Goal: Book appointment/travel/reservation

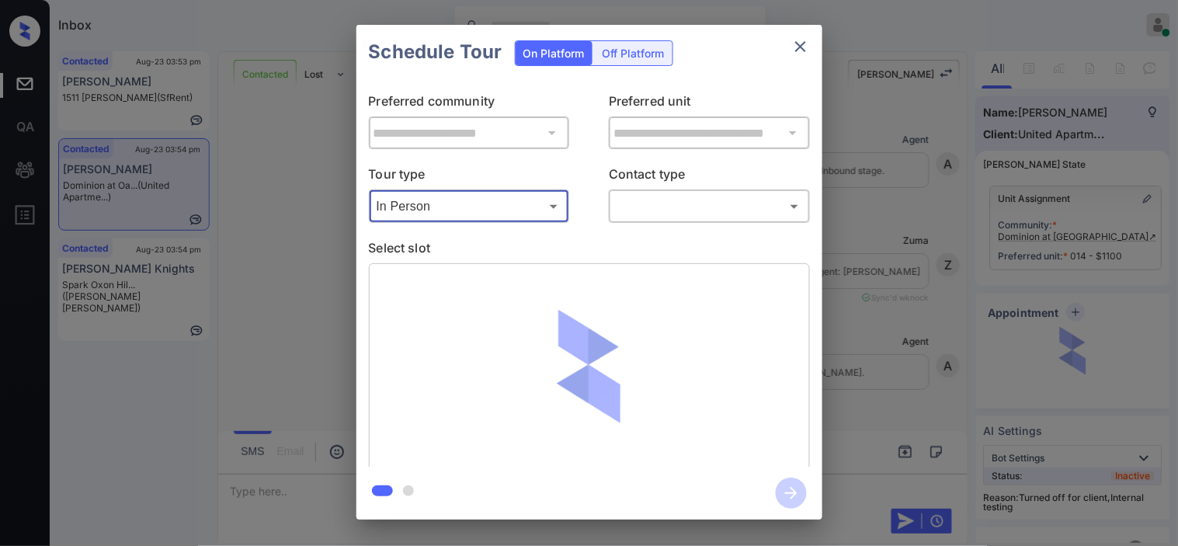
scroll to position [3694, 0]
click at [634, 202] on body "Inbox Kristine Capara Online Set yourself offline Set yourself on break Profile…" at bounding box center [589, 273] width 1178 height 546
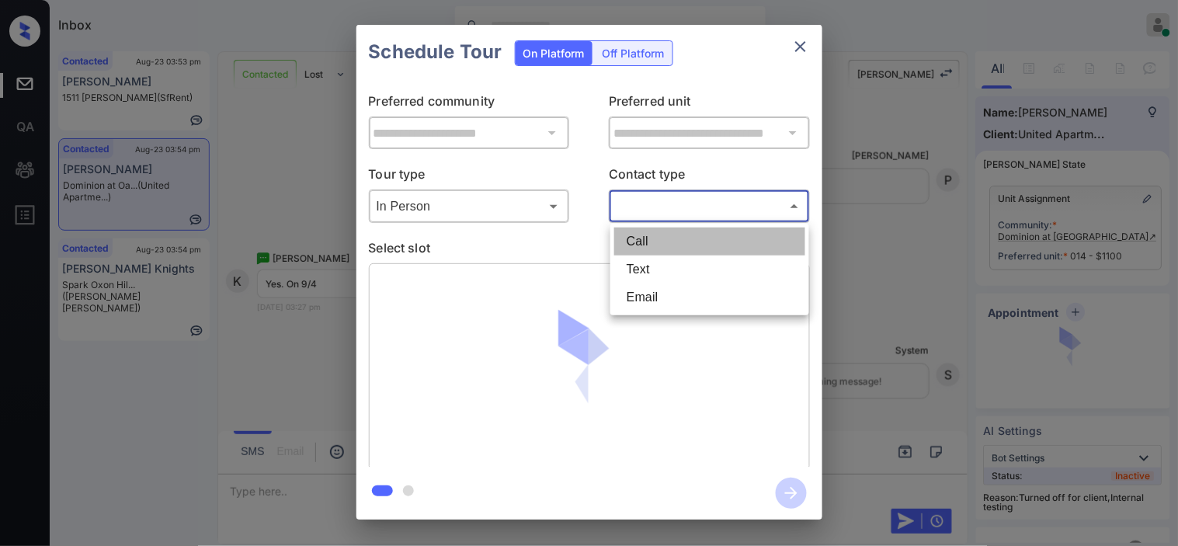
click at [643, 253] on li "Call" at bounding box center [709, 242] width 191 height 28
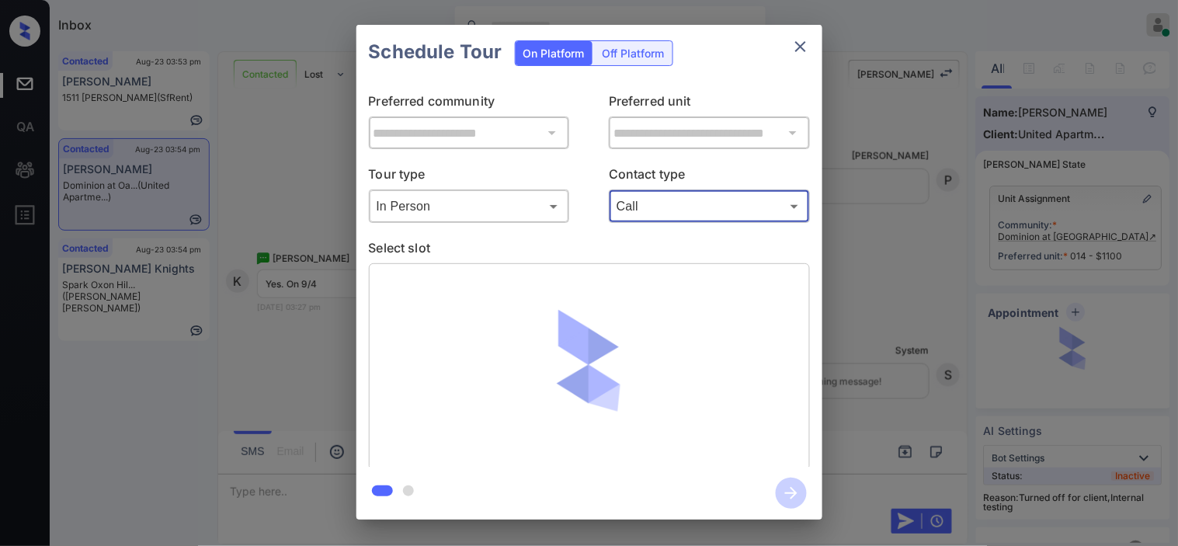
click at [662, 207] on body "Inbox Kristine Capara Online Set yourself offline Set yourself on break Profile…" at bounding box center [589, 273] width 1178 height 546
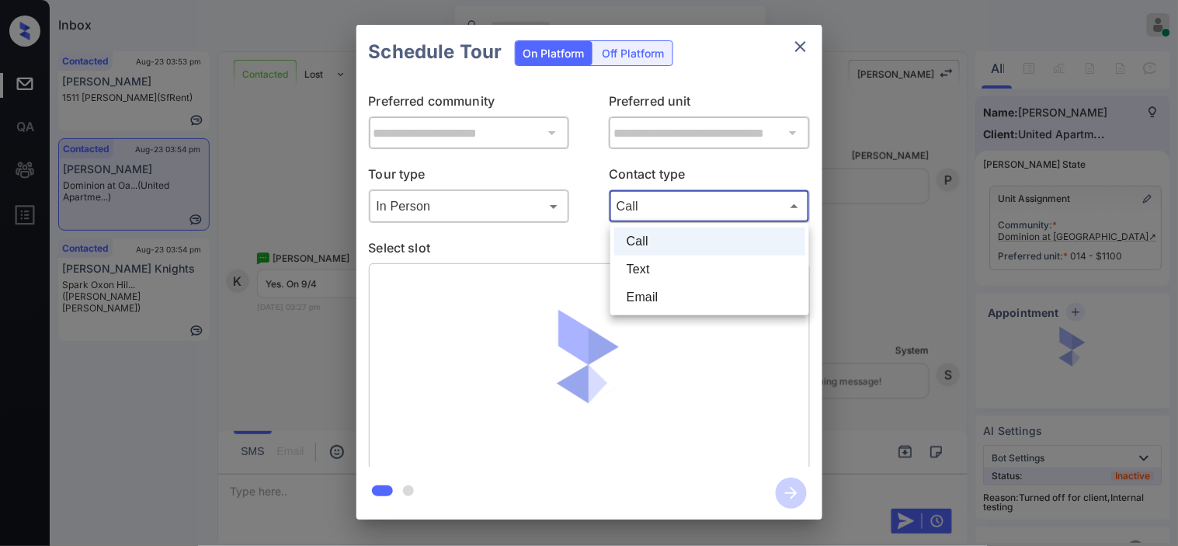
click at [662, 259] on li "Text" at bounding box center [709, 269] width 191 height 28
type input "****"
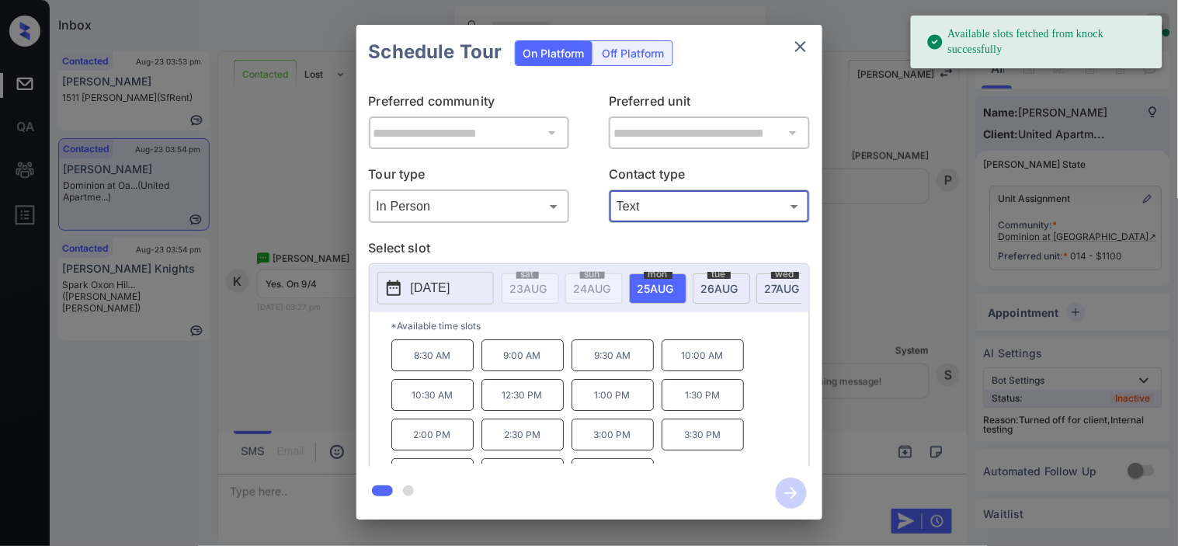
click at [453, 298] on button "2025-08-25" at bounding box center [435, 288] width 116 height 33
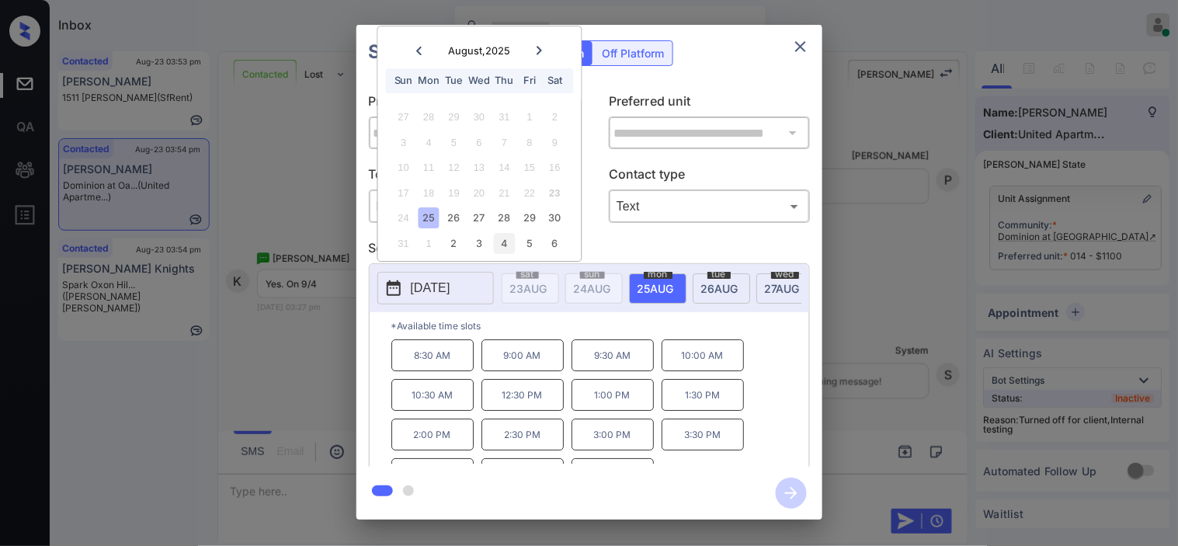
click at [497, 245] on div "4" at bounding box center [504, 243] width 21 height 21
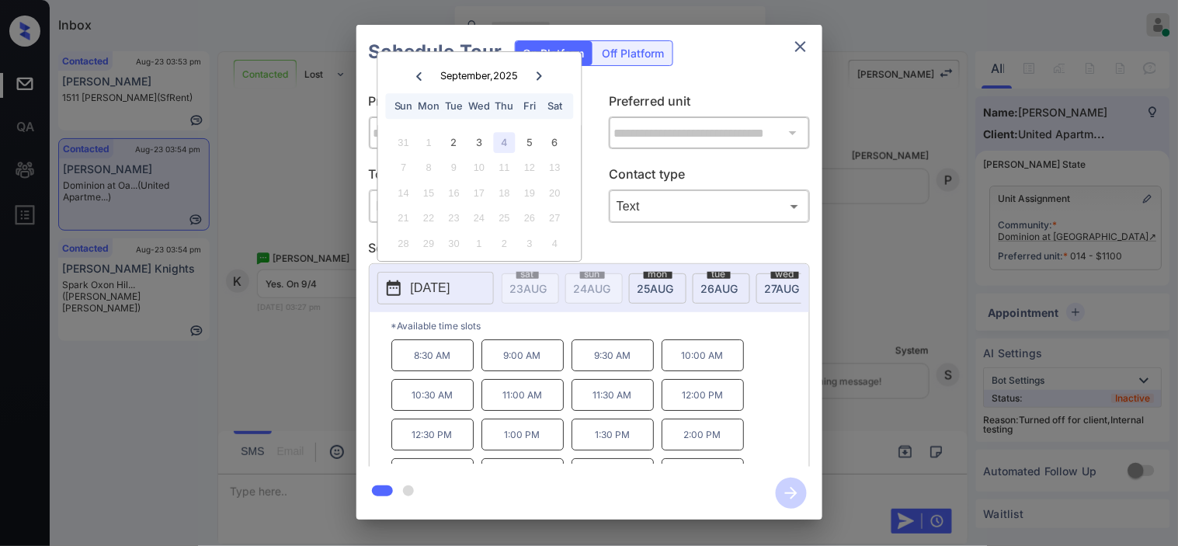
click at [292, 301] on div "**********" at bounding box center [589, 272] width 1178 height 544
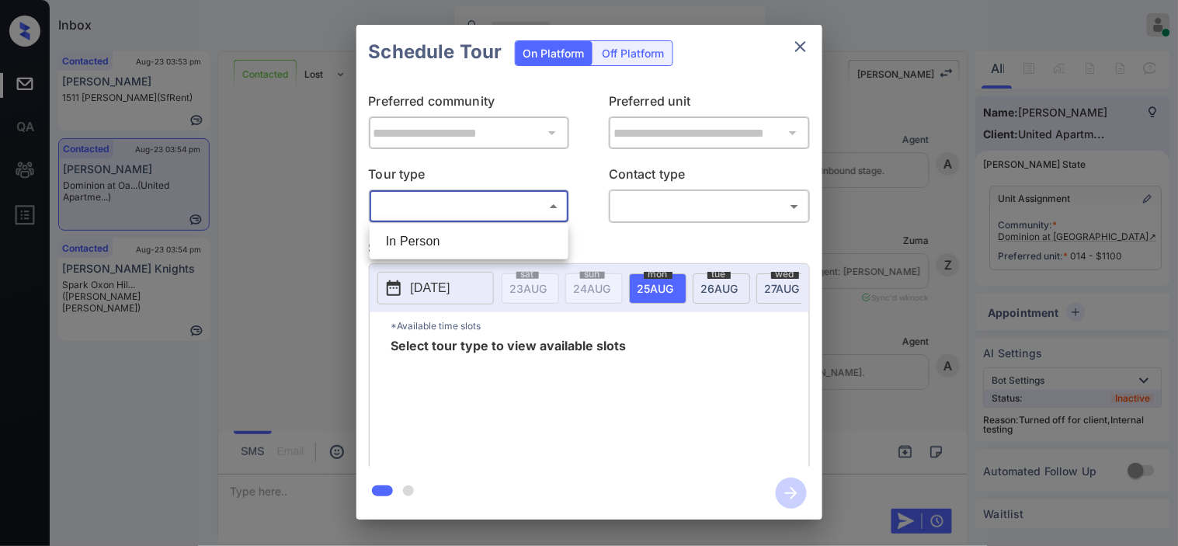
scroll to position [4476, 0]
click at [443, 224] on ul "In Person" at bounding box center [469, 242] width 199 height 36
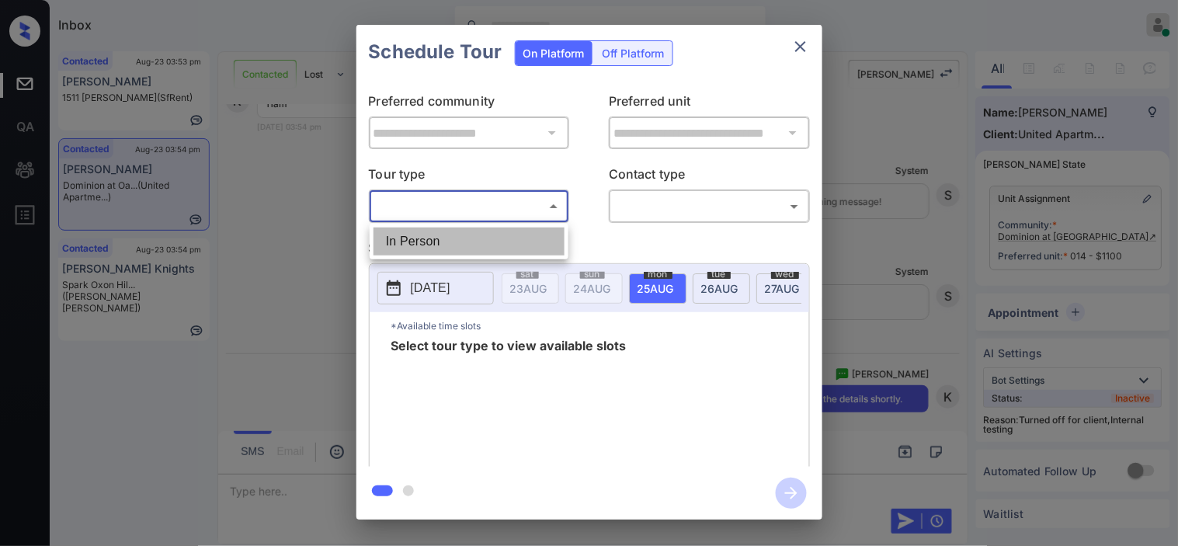
click at [458, 231] on li "In Person" at bounding box center [469, 242] width 191 height 28
type input "********"
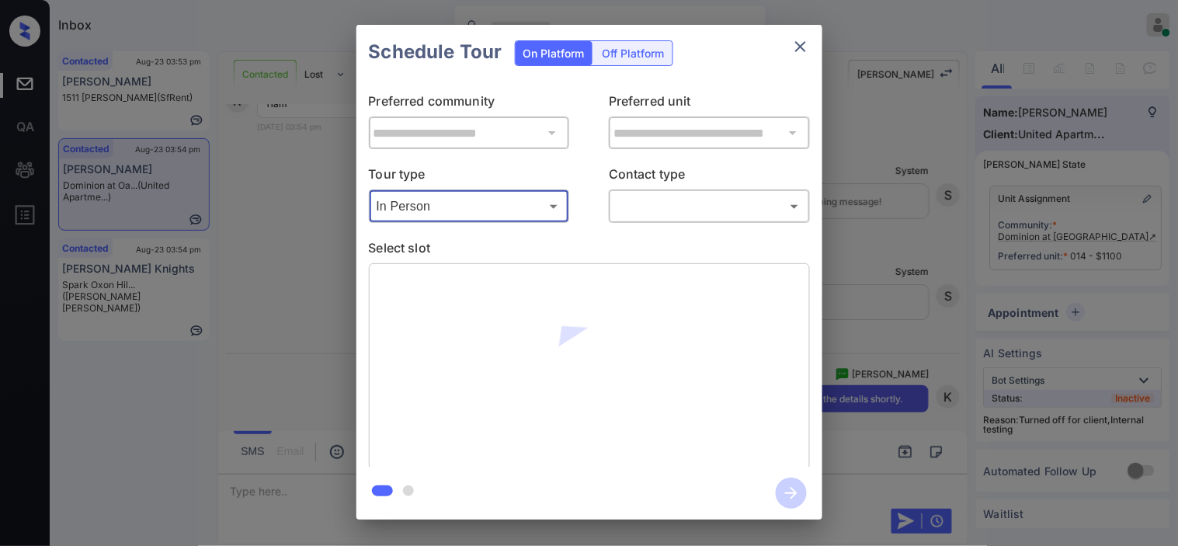
click at [645, 205] on body "Inbox Kristine Capara Online Set yourself offline Set yourself on break Profile…" at bounding box center [589, 273] width 1178 height 546
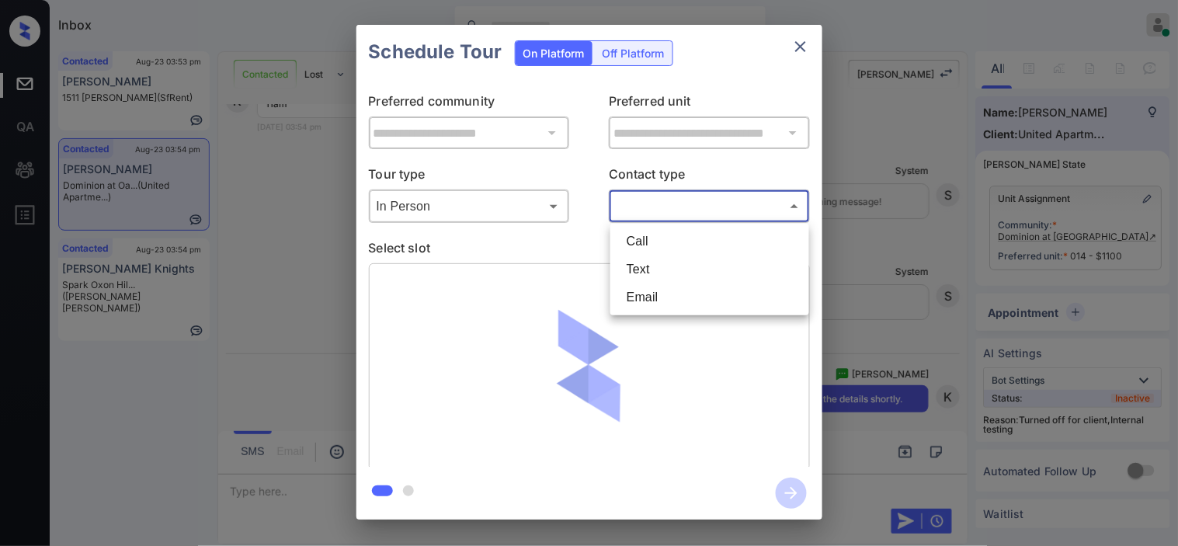
click at [642, 270] on li "Text" at bounding box center [709, 269] width 191 height 28
type input "****"
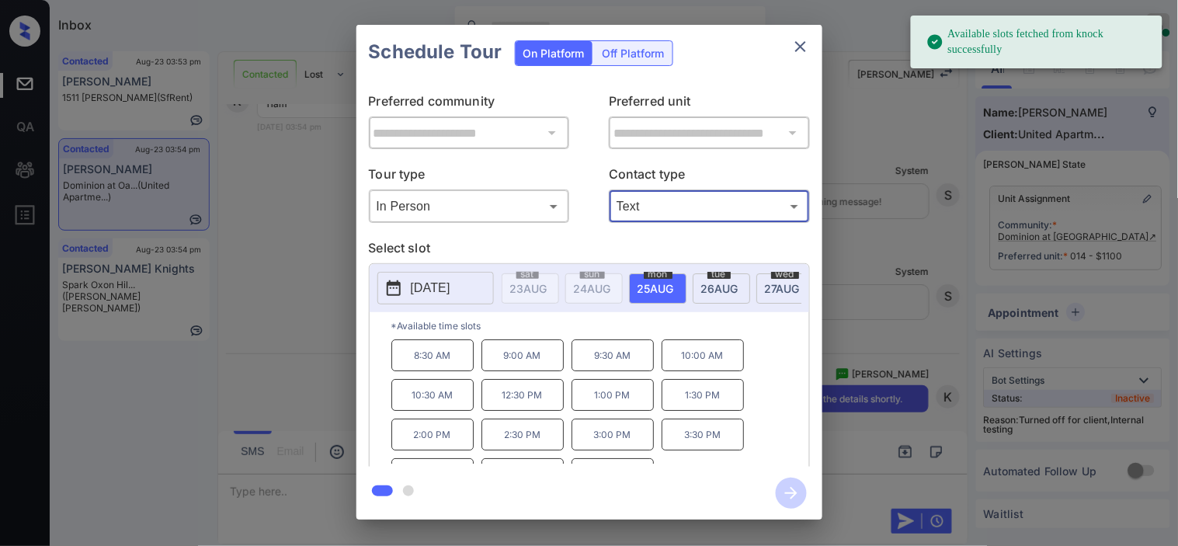
click at [406, 290] on button "[DATE]" at bounding box center [435, 288] width 116 height 33
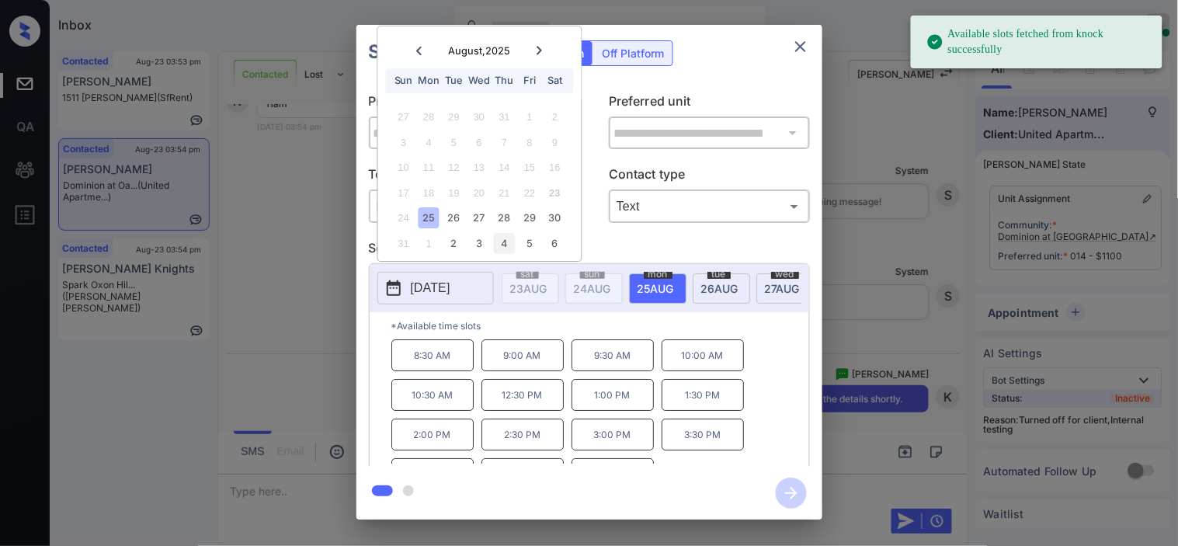
click at [506, 234] on div "4" at bounding box center [504, 243] width 21 height 21
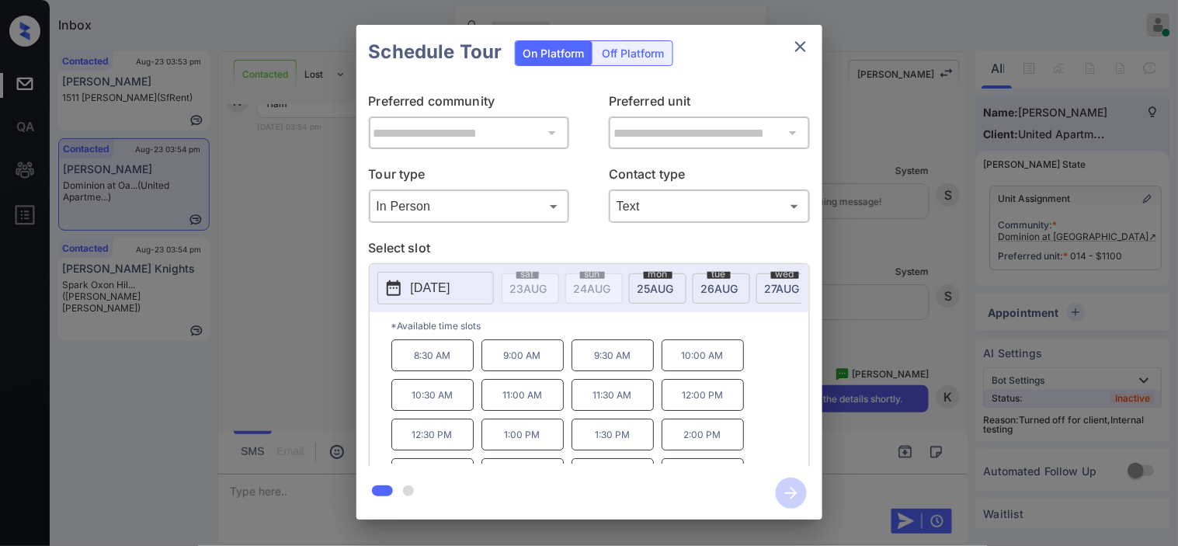
click at [526, 410] on p "11:00 AM" at bounding box center [522, 395] width 82 height 32
click at [797, 485] on icon "button" at bounding box center [791, 493] width 31 height 31
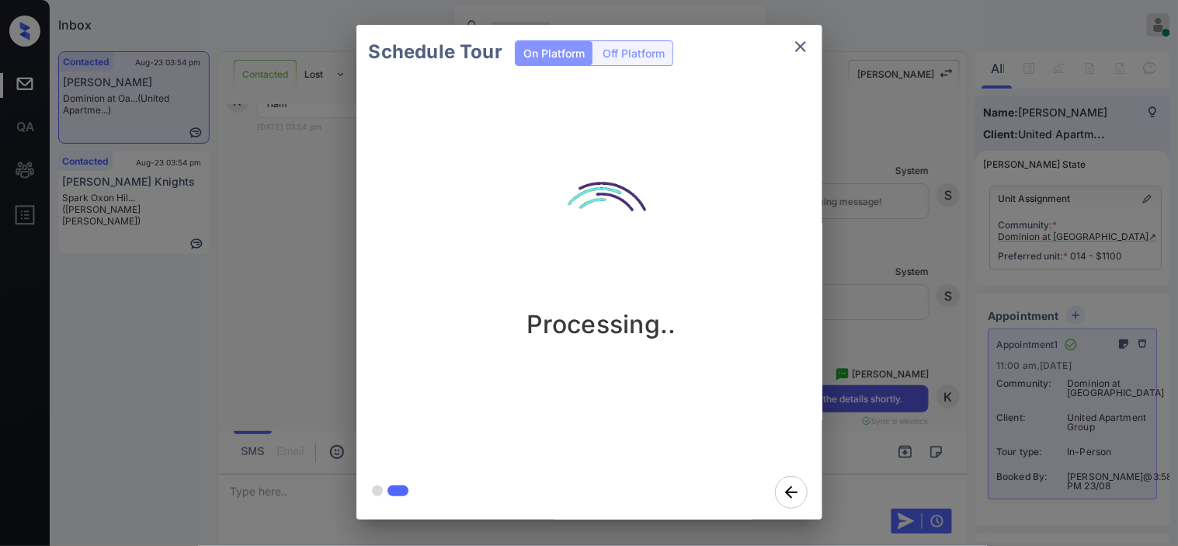
click at [853, 363] on div "Schedule Tour On Platform Off Platform Processing.." at bounding box center [589, 272] width 1178 height 544
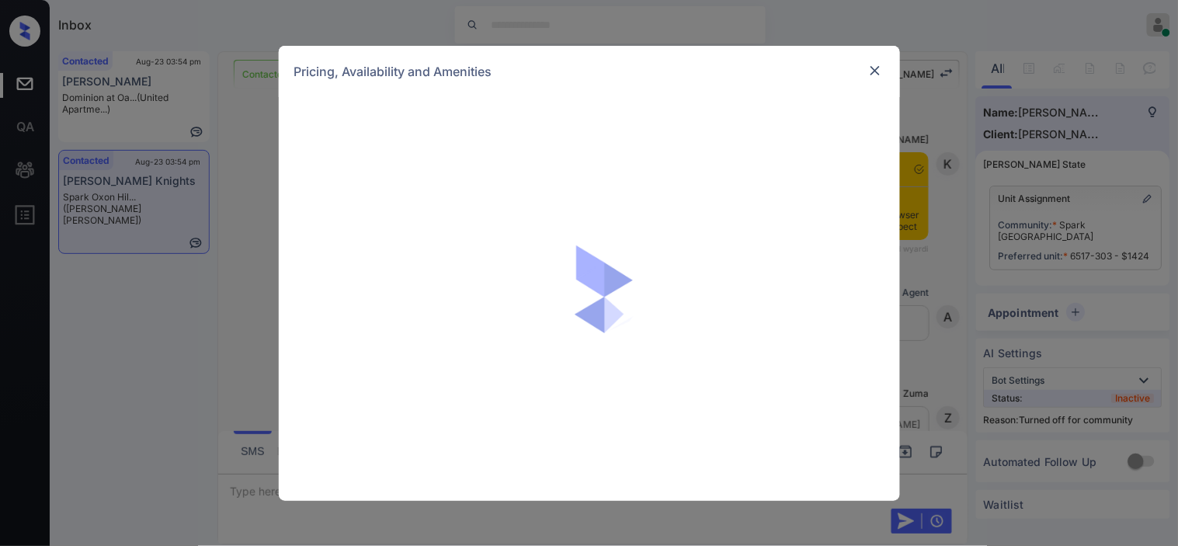
scroll to position [2178, 0]
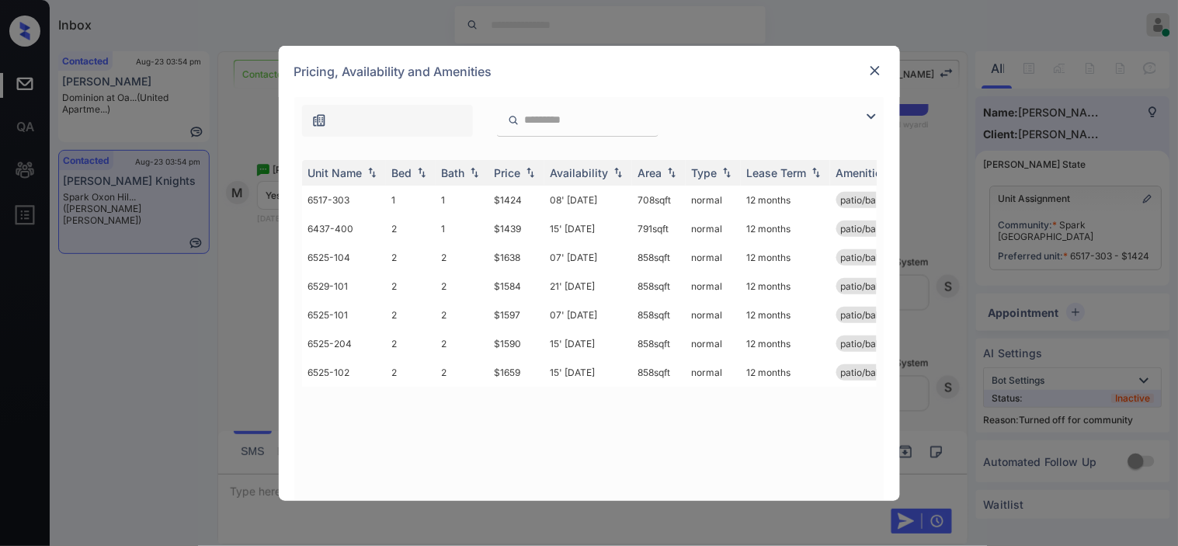
click at [875, 109] on img at bounding box center [871, 116] width 19 height 19
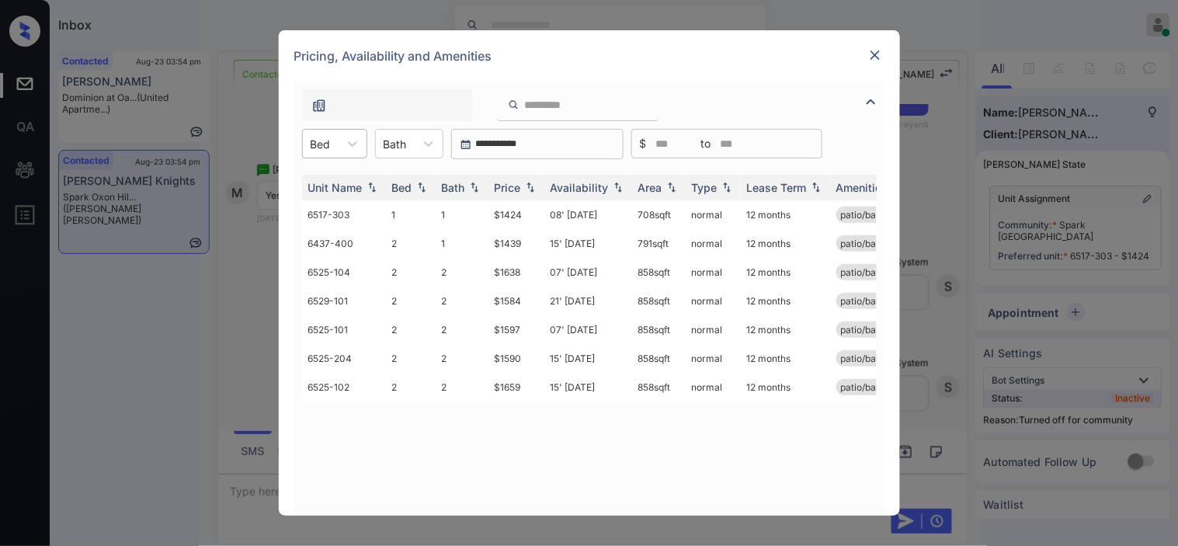
drag, startPoint x: 335, startPoint y: 141, endPoint x: 335, endPoint y: 153, distance: 11.6
click at [335, 146] on div "Bed" at bounding box center [321, 144] width 36 height 23
click at [335, 189] on div "1" at bounding box center [334, 182] width 65 height 28
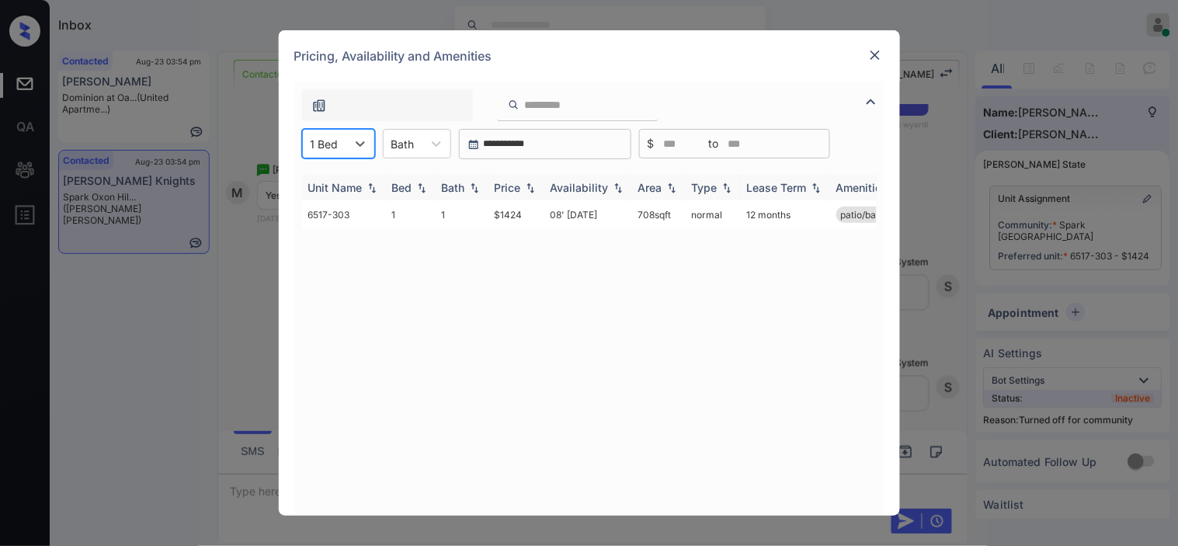
click at [546, 186] on th "Availability" at bounding box center [588, 188] width 88 height 26
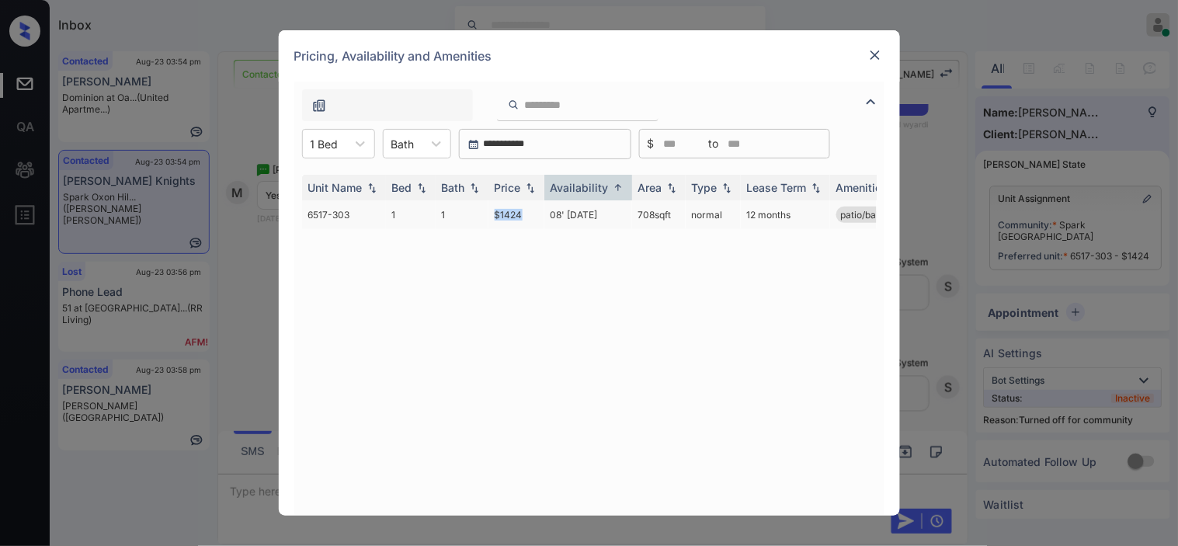
drag, startPoint x: 513, startPoint y: 217, endPoint x: 527, endPoint y: 218, distance: 13.2
click at [527, 218] on tr "6517-303 1 1 $1424 08' [DATE] 708 sqft normal 12 months patio/balcony" at bounding box center [708, 214] width 812 height 29
copy tr "$1424"
click at [876, 53] on img at bounding box center [875, 55] width 16 height 16
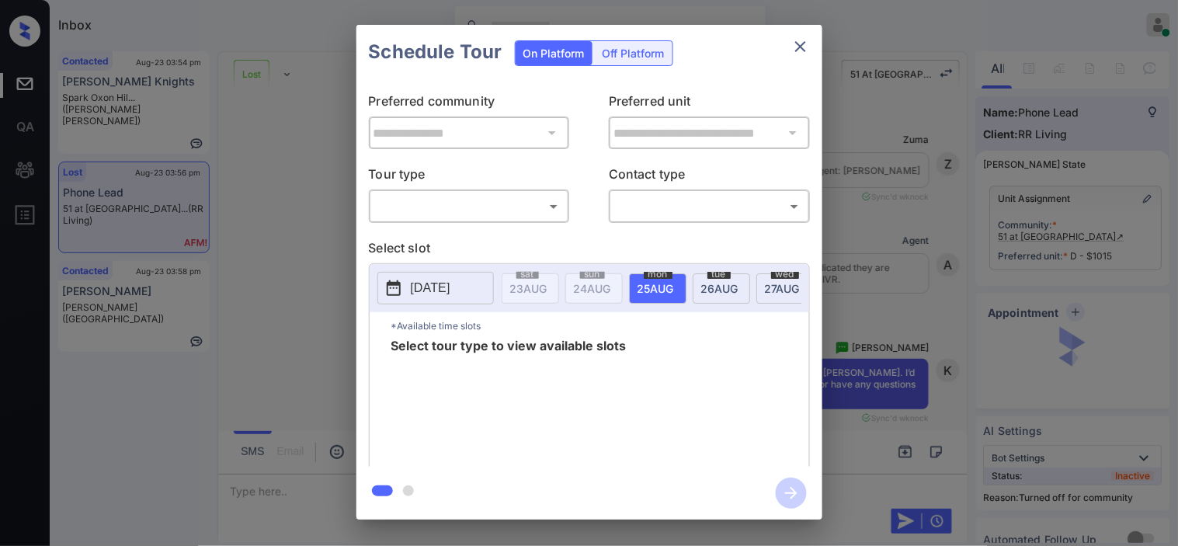
scroll to position [10220, 0]
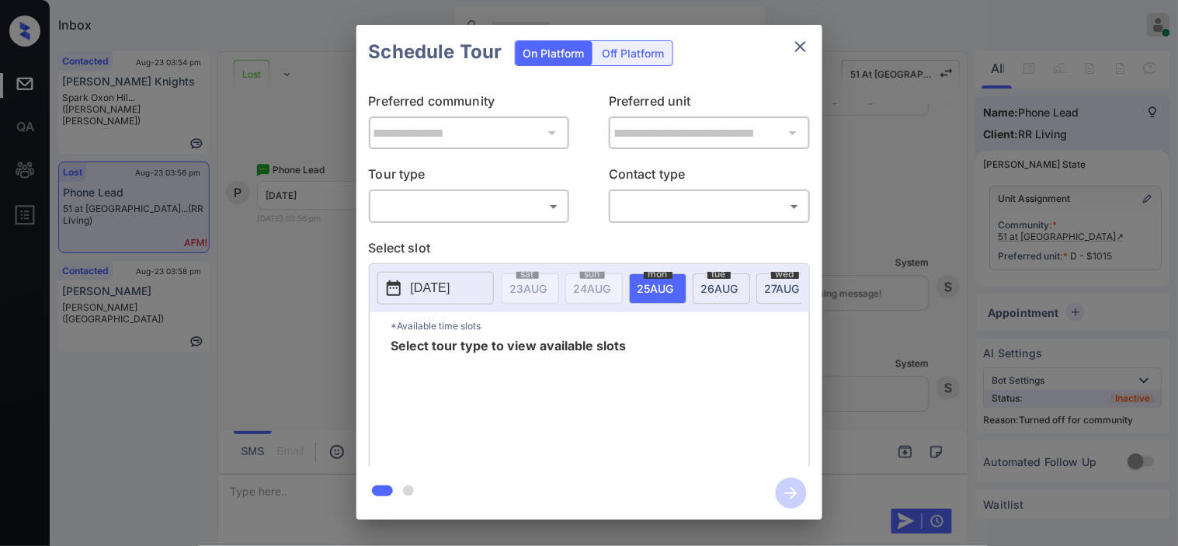
drag, startPoint x: 544, startPoint y: 191, endPoint x: 530, endPoint y: 235, distance: 45.7
click at [544, 196] on div "​ ​" at bounding box center [469, 205] width 201 height 33
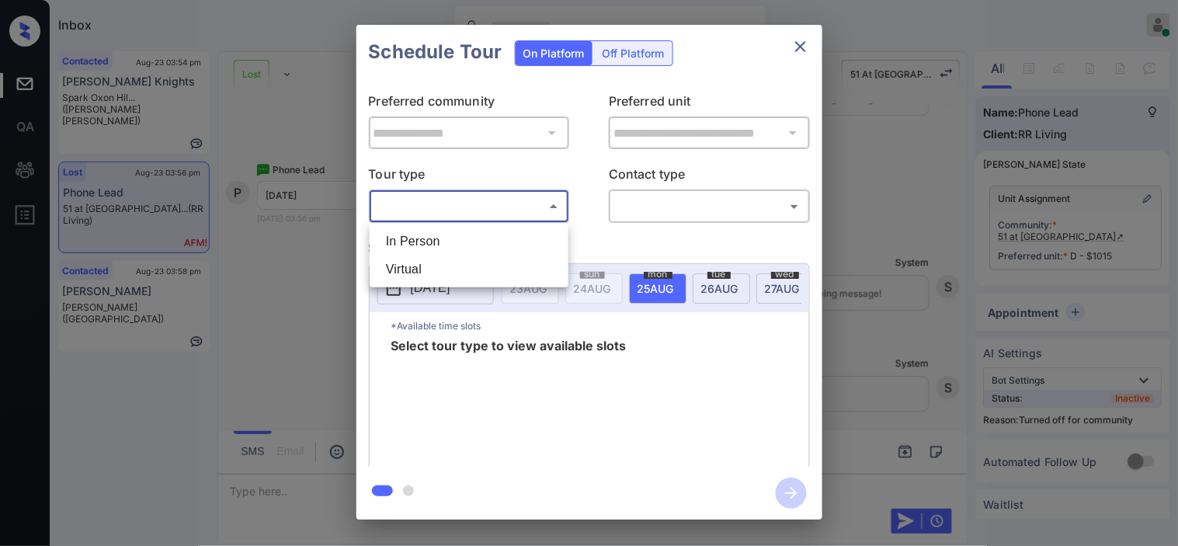
click at [525, 206] on body "Inbox Kristine Capara Online Set yourself offline Set yourself on break Profile…" at bounding box center [589, 273] width 1178 height 546
click at [506, 254] on li "In Person" at bounding box center [469, 242] width 191 height 28
type input "********"
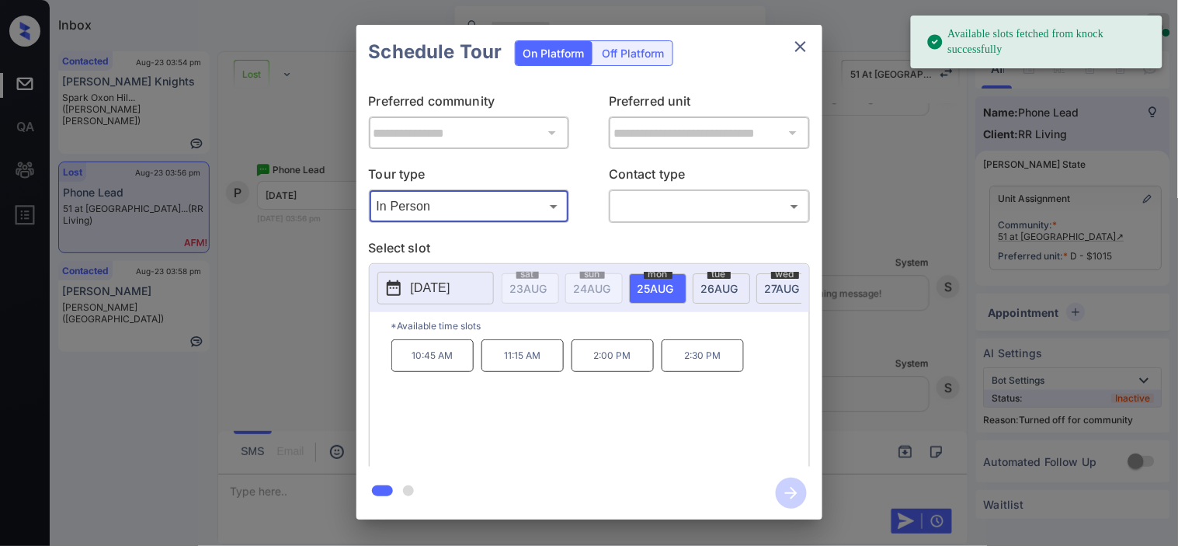
click at [415, 286] on p "2025-08-25" at bounding box center [431, 288] width 40 height 19
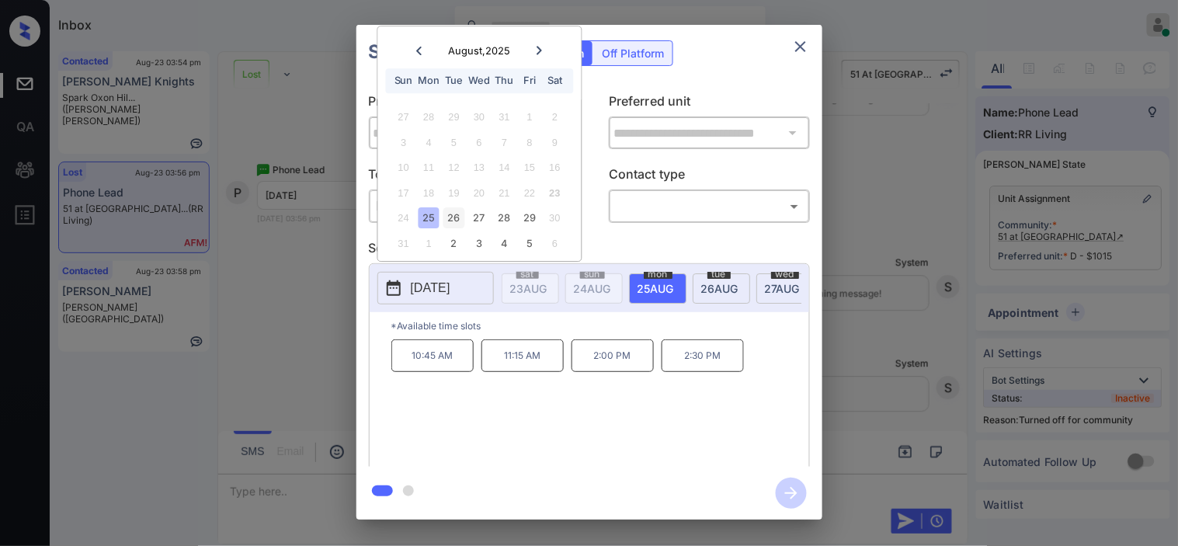
click at [461, 228] on div "26" at bounding box center [453, 218] width 21 height 21
click at [429, 222] on div "25" at bounding box center [429, 218] width 21 height 21
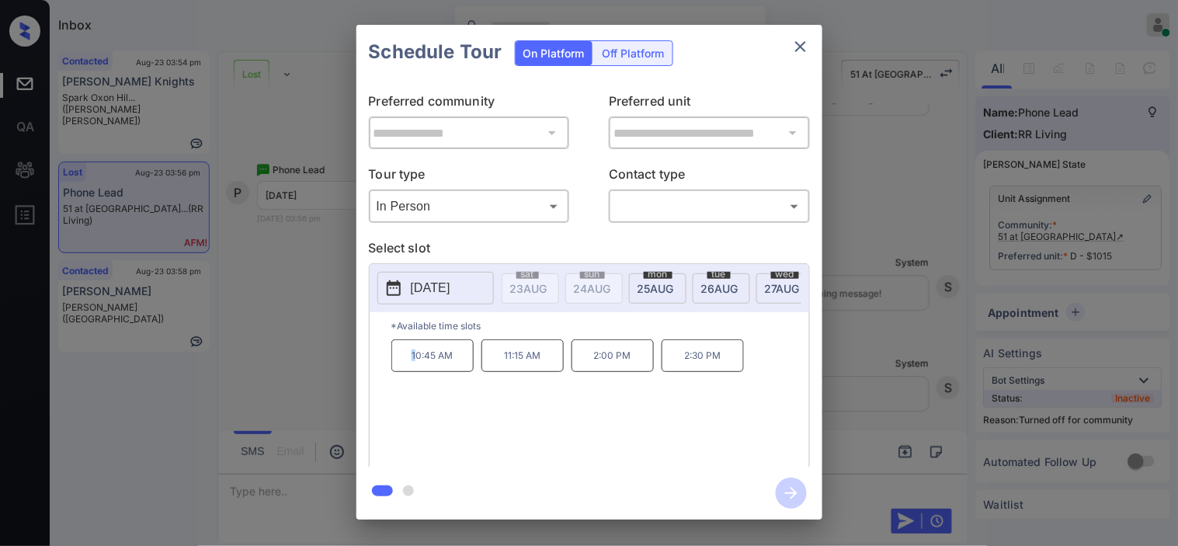
drag, startPoint x: 406, startPoint y: 371, endPoint x: 417, endPoint y: 366, distance: 12.2
click at [417, 366] on p "10:45 AM" at bounding box center [432, 355] width 82 height 33
click at [506, 422] on div "10:45 AM 11:15 AM 2:00 PM 2:30 PM" at bounding box center [600, 401] width 418 height 124
drag, startPoint x: 495, startPoint y: 373, endPoint x: 735, endPoint y: 382, distance: 239.4
click at [735, 382] on div "10:45 AM 11:15 AM 2:00 PM 2:30 PM" at bounding box center [600, 401] width 418 height 124
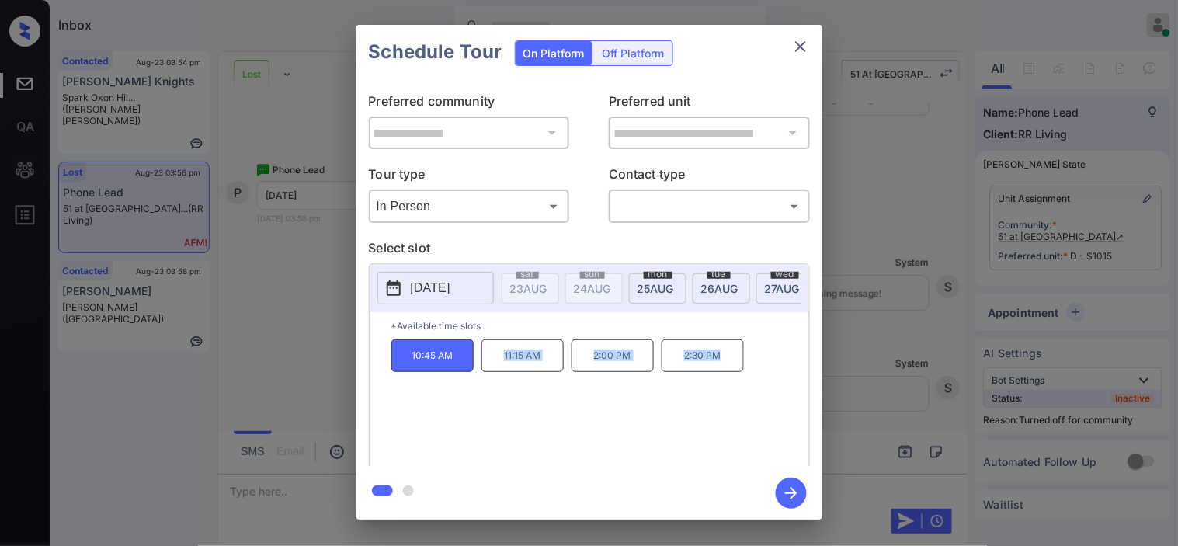
click at [624, 405] on div "10:45 AM 11:15 AM 2:00 PM 2:30 PM" at bounding box center [600, 401] width 418 height 124
click at [533, 405] on div "10:45 AM 11:15 AM 2:00 PM 2:30 PM" at bounding box center [600, 401] width 418 height 124
click at [365, 332] on div "**********" at bounding box center [589, 273] width 466 height 388
click at [547, 284] on span "26 AUG" at bounding box center [528, 288] width 37 height 13
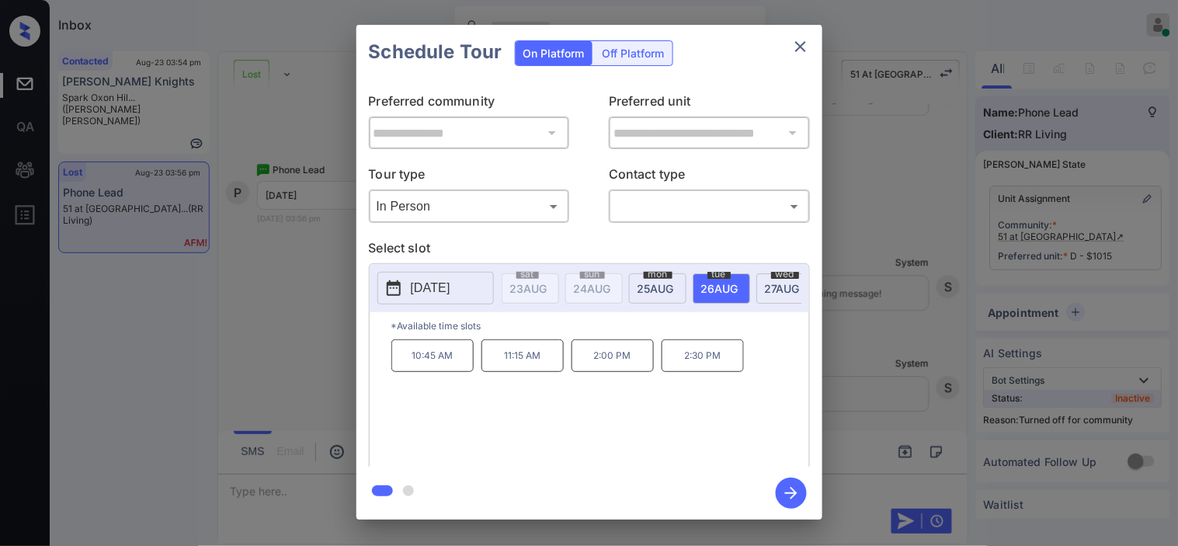
click at [763, 282] on div "wed 27 AUG" at bounding box center [784, 288] width 57 height 30
click at [450, 291] on p "2025-08-27" at bounding box center [431, 288] width 40 height 19
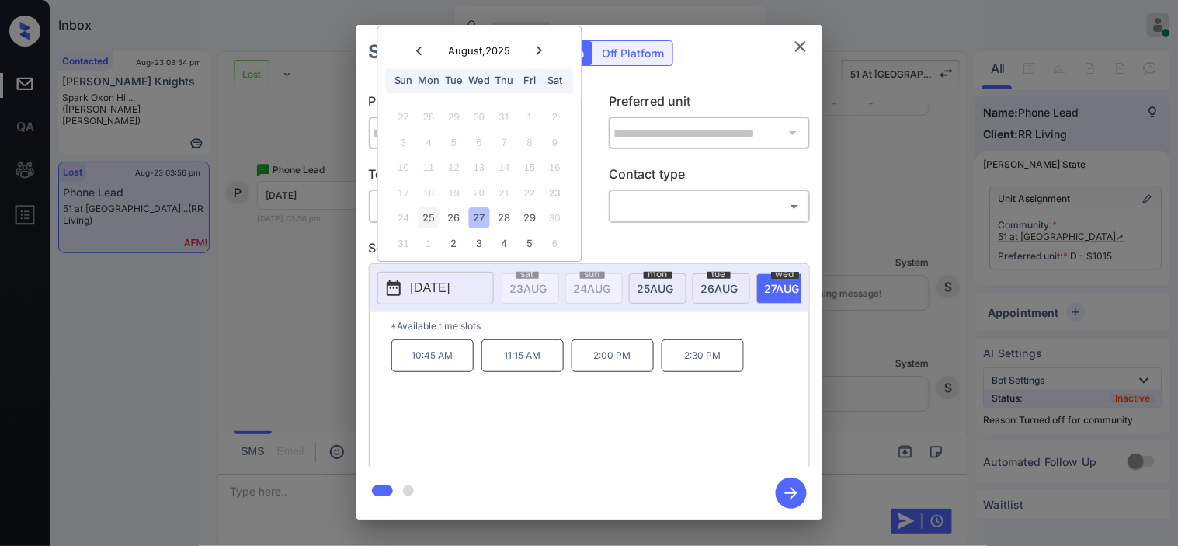
click at [431, 226] on div "25" at bounding box center [429, 218] width 21 height 21
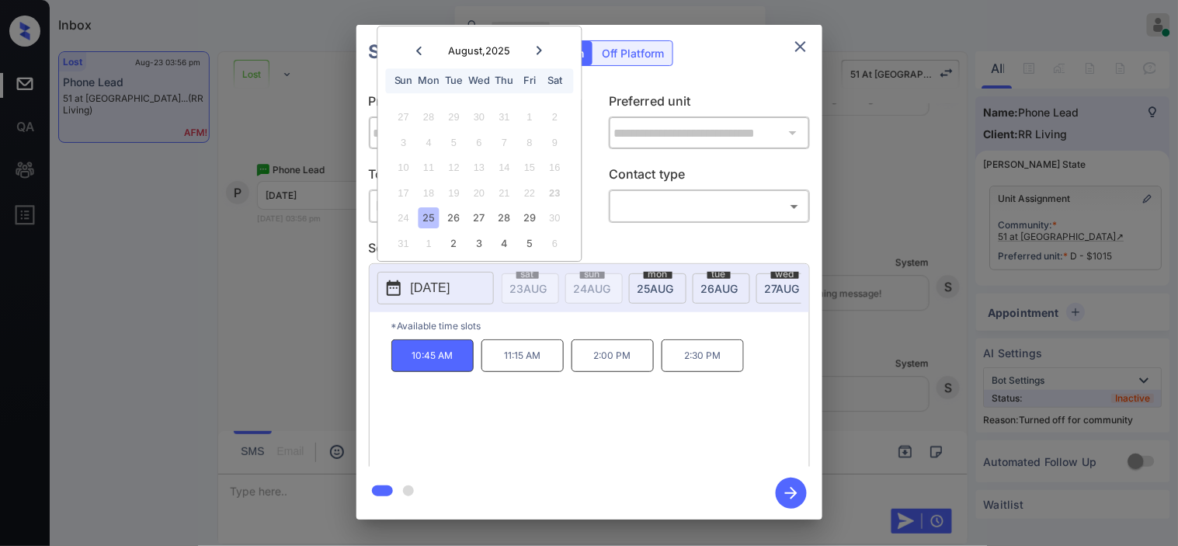
click at [316, 393] on div "**********" at bounding box center [589, 272] width 1178 height 544
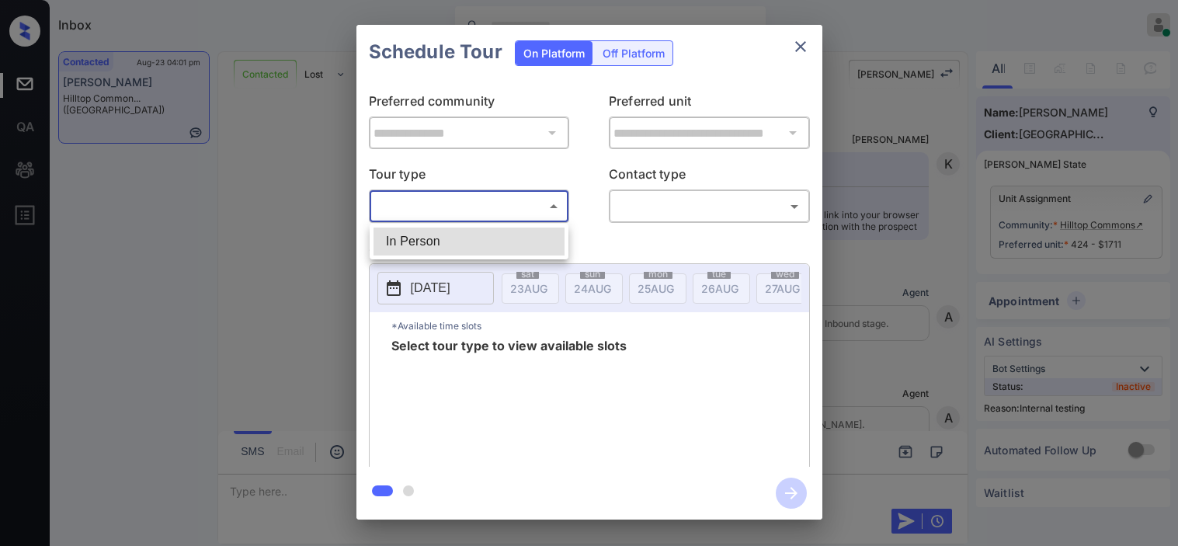
click at [428, 211] on body "Inbox [PERSON_NAME] Online Set yourself offline Set yourself on break Profile S…" at bounding box center [589, 273] width 1178 height 546
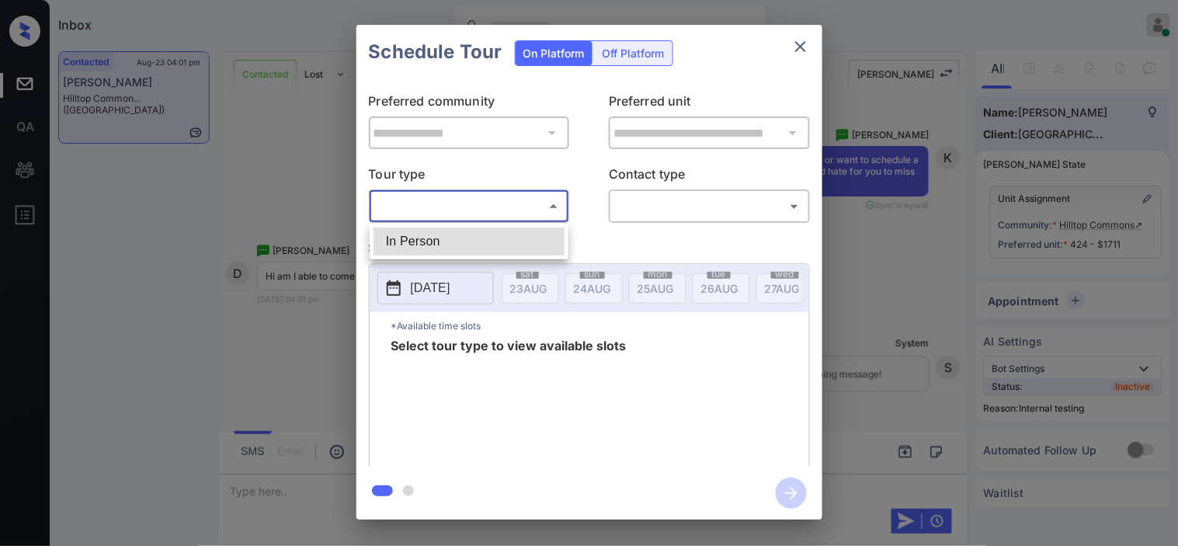
click at [431, 241] on li "In Person" at bounding box center [469, 242] width 191 height 28
type input "********"
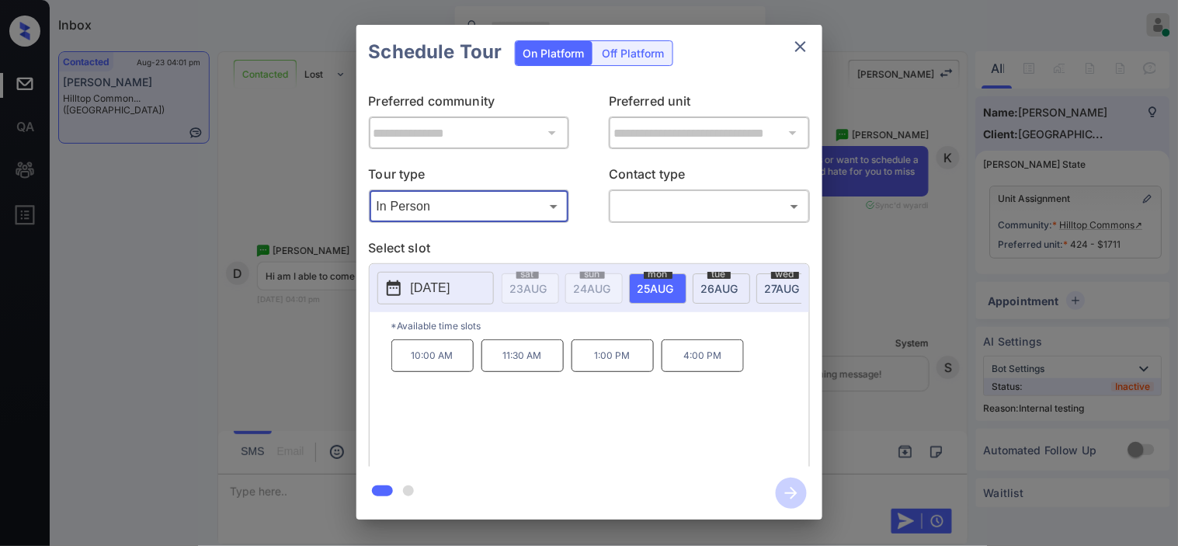
click at [795, 47] on icon "close" at bounding box center [800, 46] width 19 height 19
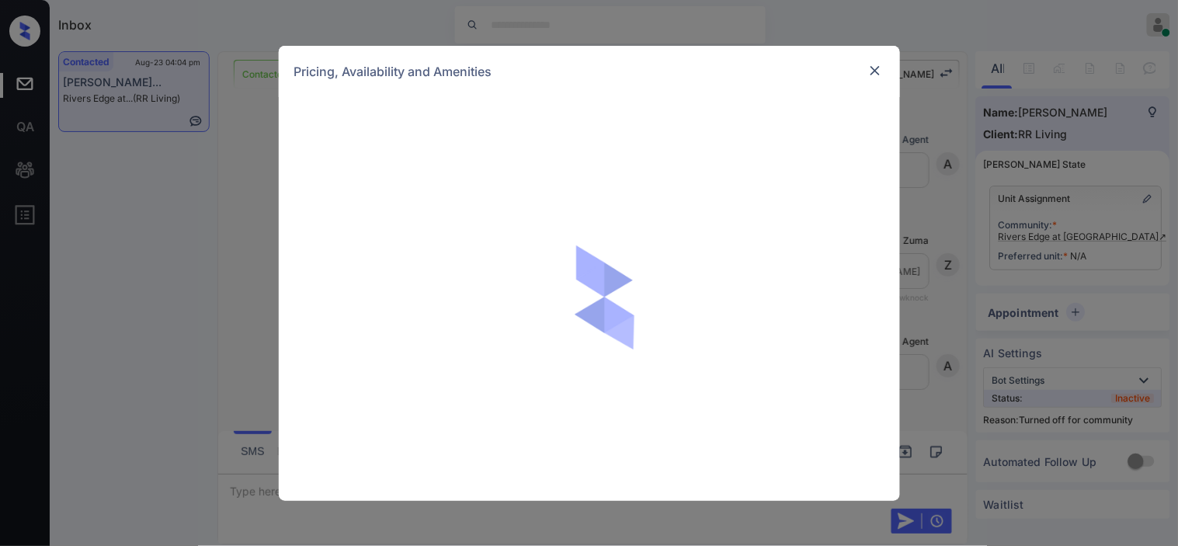
scroll to position [1139, 0]
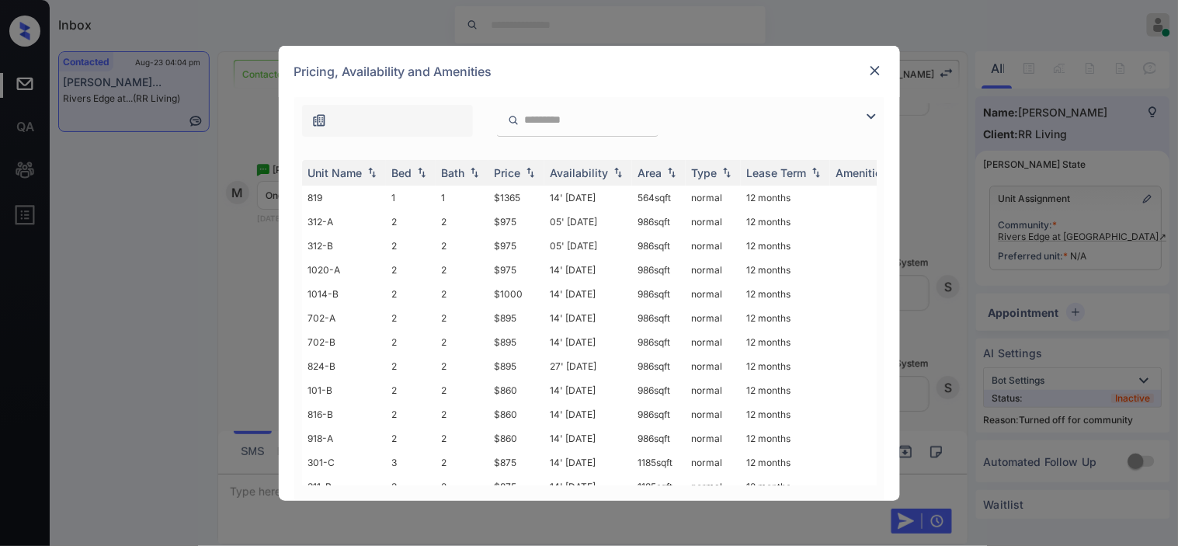
click at [870, 117] on img at bounding box center [871, 116] width 19 height 19
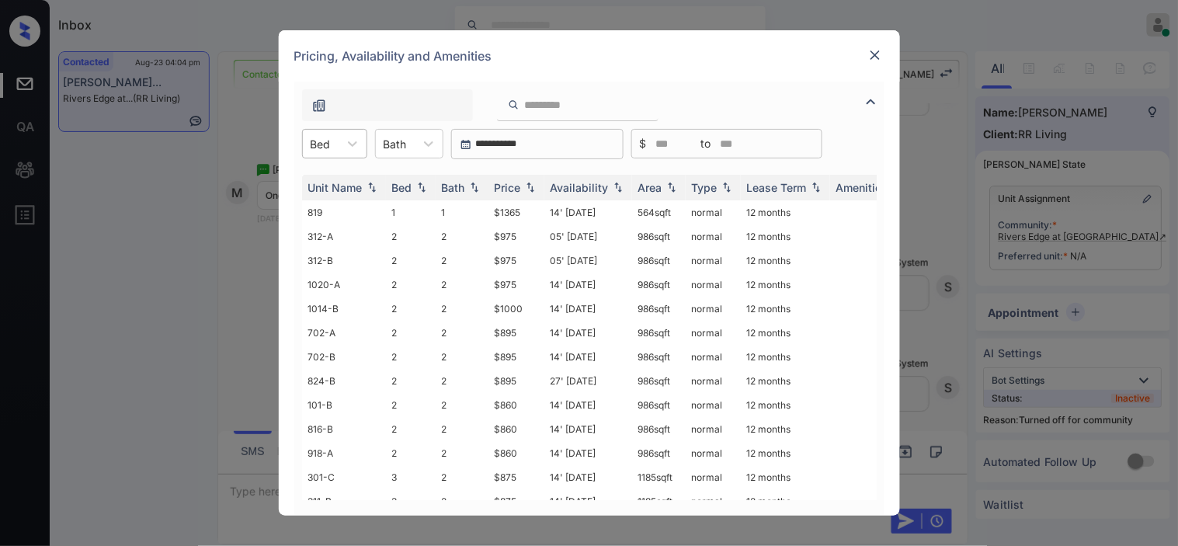
click at [324, 137] on div at bounding box center [321, 144] width 20 height 16
click at [336, 187] on div "1" at bounding box center [334, 182] width 65 height 28
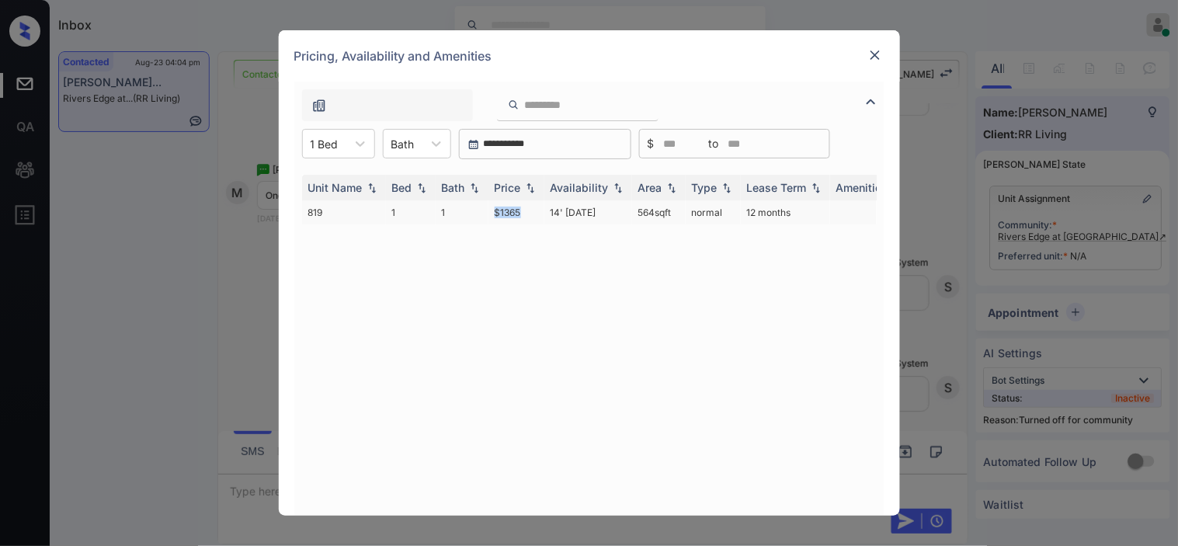
drag, startPoint x: 495, startPoint y: 212, endPoint x: 532, endPoint y: 205, distance: 37.9
click at [532, 205] on td "$1365" at bounding box center [516, 212] width 56 height 24
copy td "$1365"
click at [531, 213] on td "$1365" at bounding box center [516, 212] width 56 height 24
click at [881, 54] on img at bounding box center [875, 55] width 16 height 16
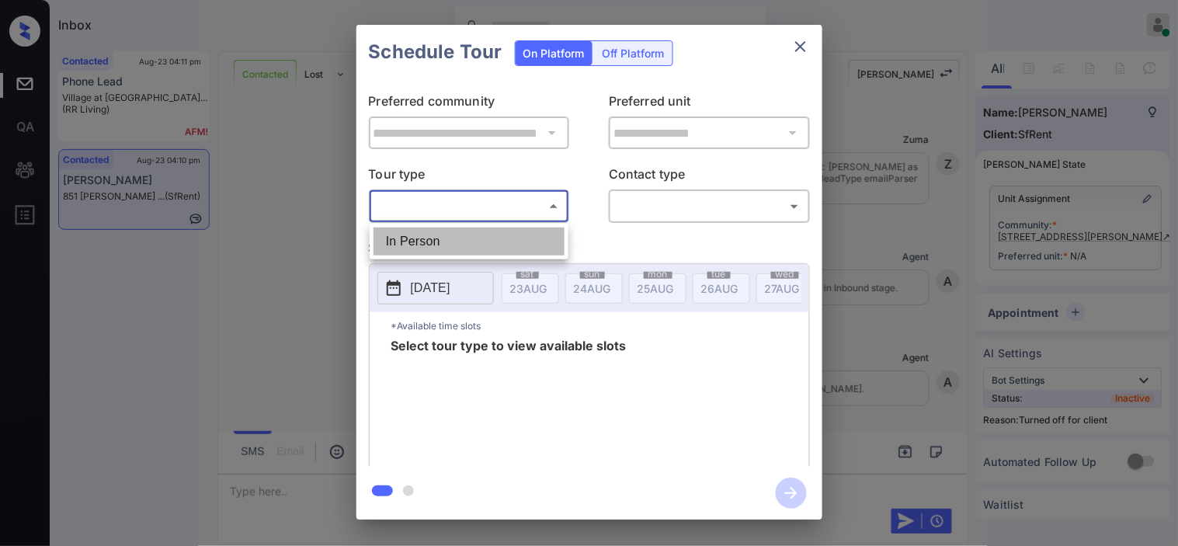
click at [464, 238] on li "In Person" at bounding box center [469, 242] width 191 height 28
type input "********"
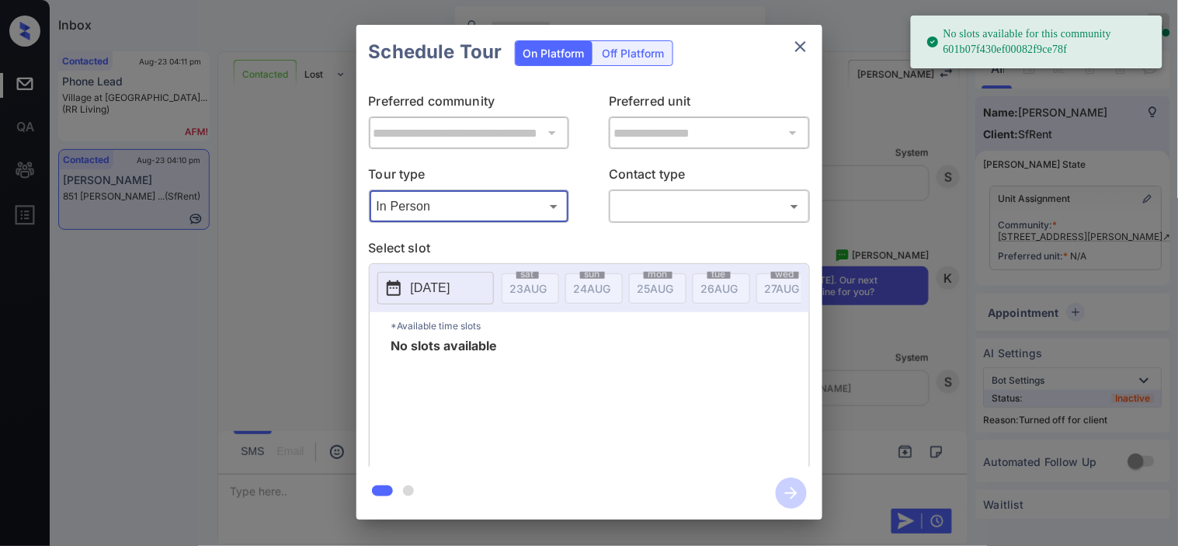
click at [420, 290] on p "[DATE]" at bounding box center [431, 288] width 40 height 19
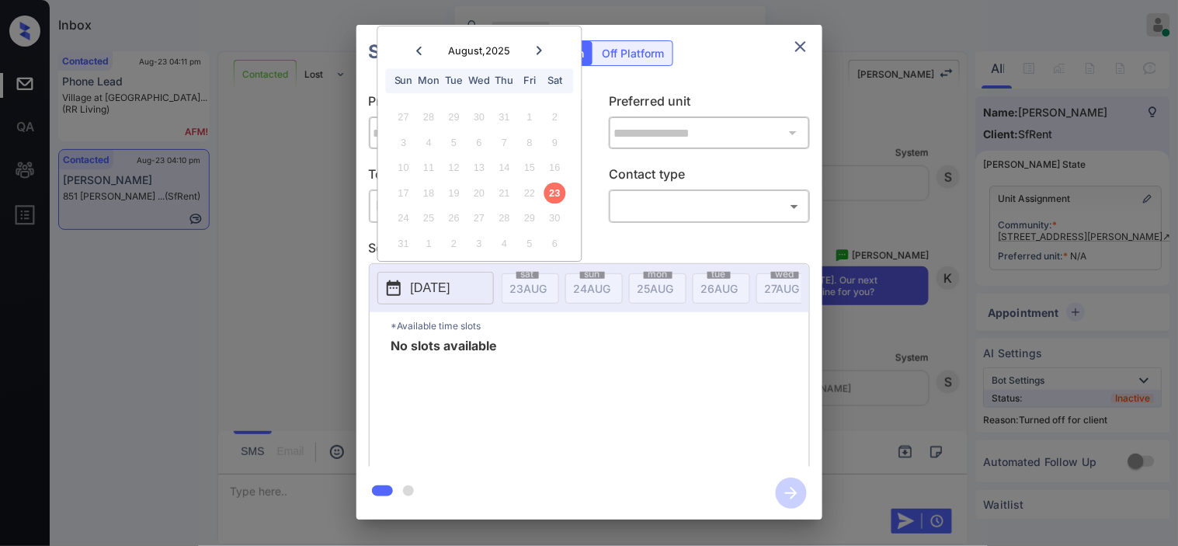
click at [539, 47] on icon at bounding box center [539, 50] width 5 height 9
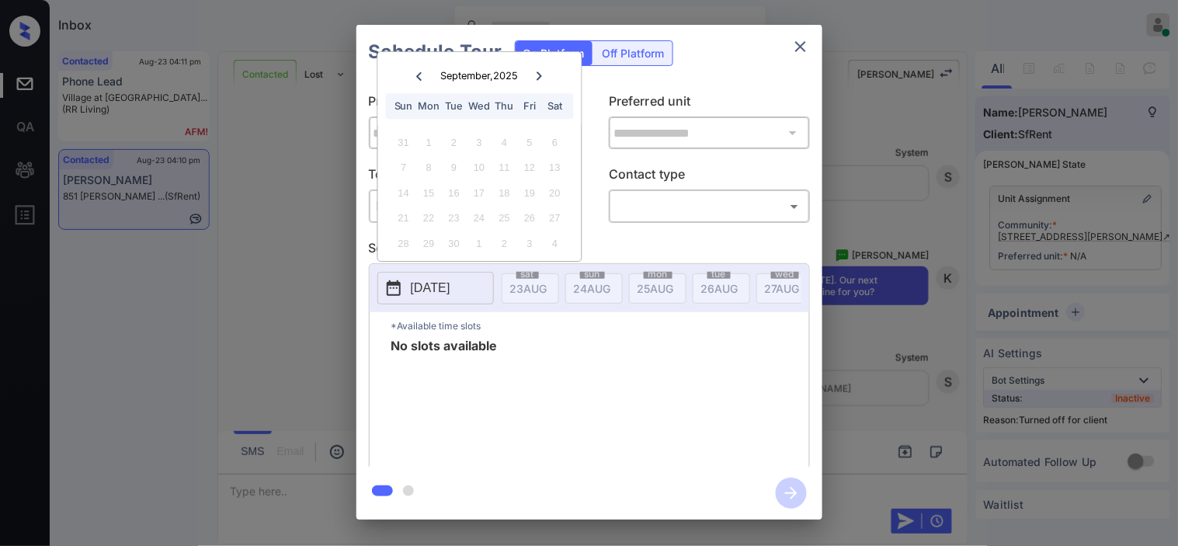
click at [412, 76] on div at bounding box center [418, 75] width 21 height 19
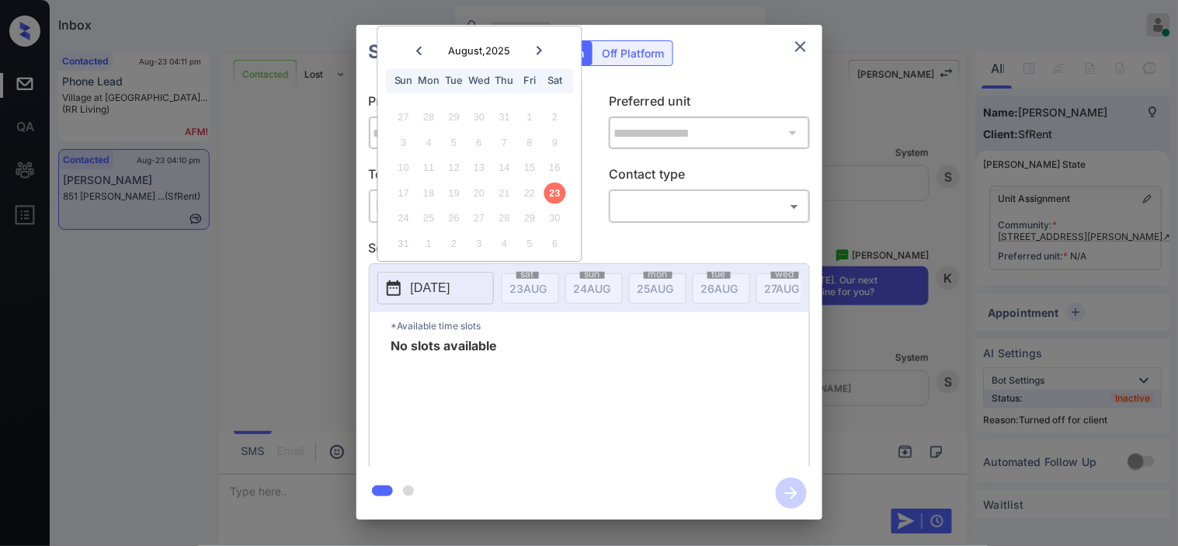
click at [272, 189] on div "**********" at bounding box center [589, 272] width 1178 height 544
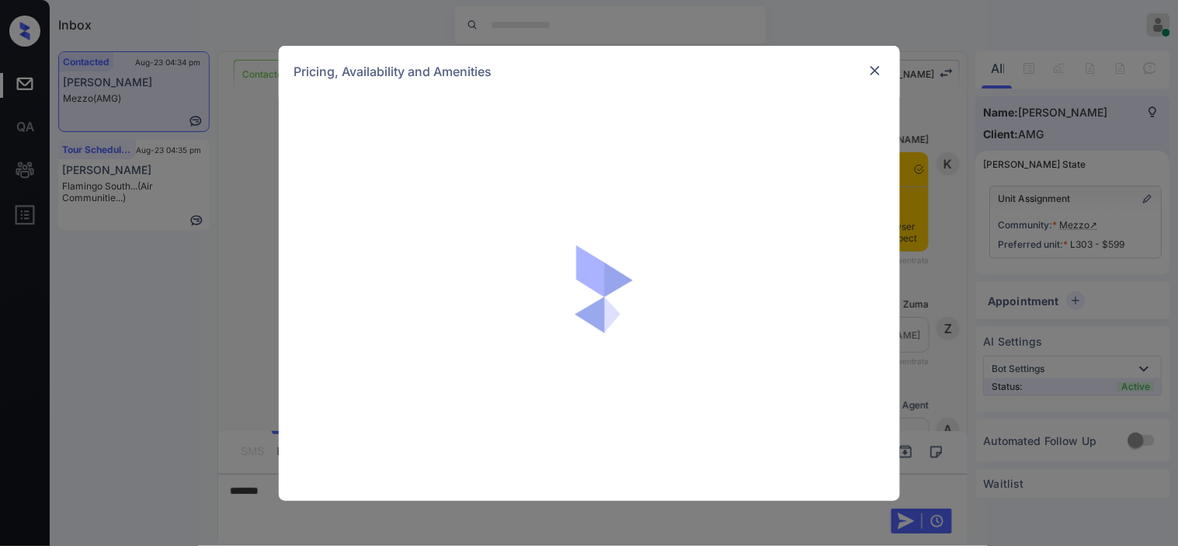
scroll to position [1472, 0]
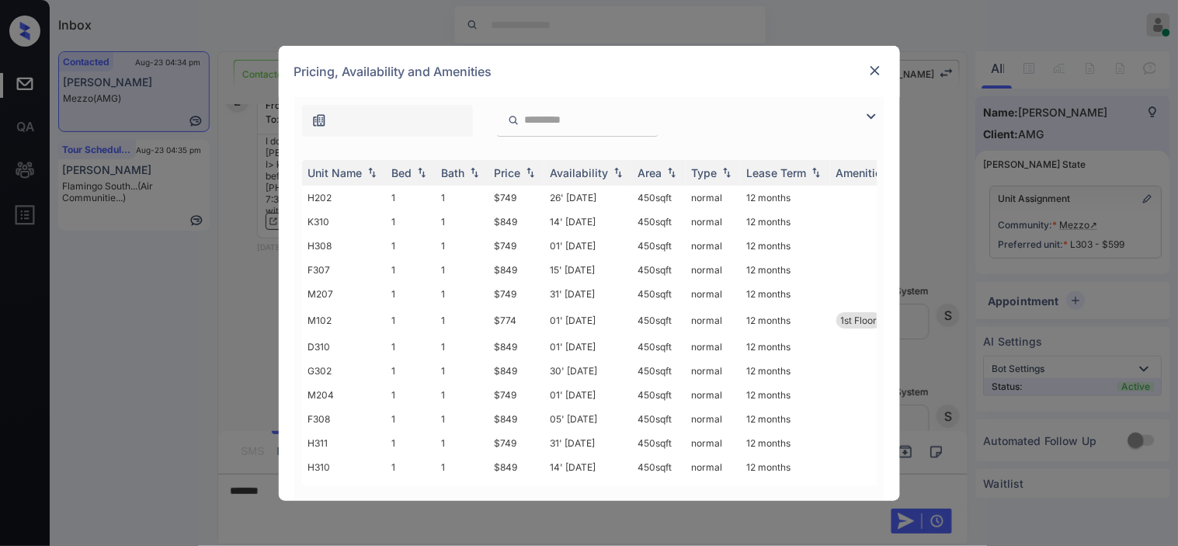
click at [870, 114] on img at bounding box center [871, 116] width 19 height 19
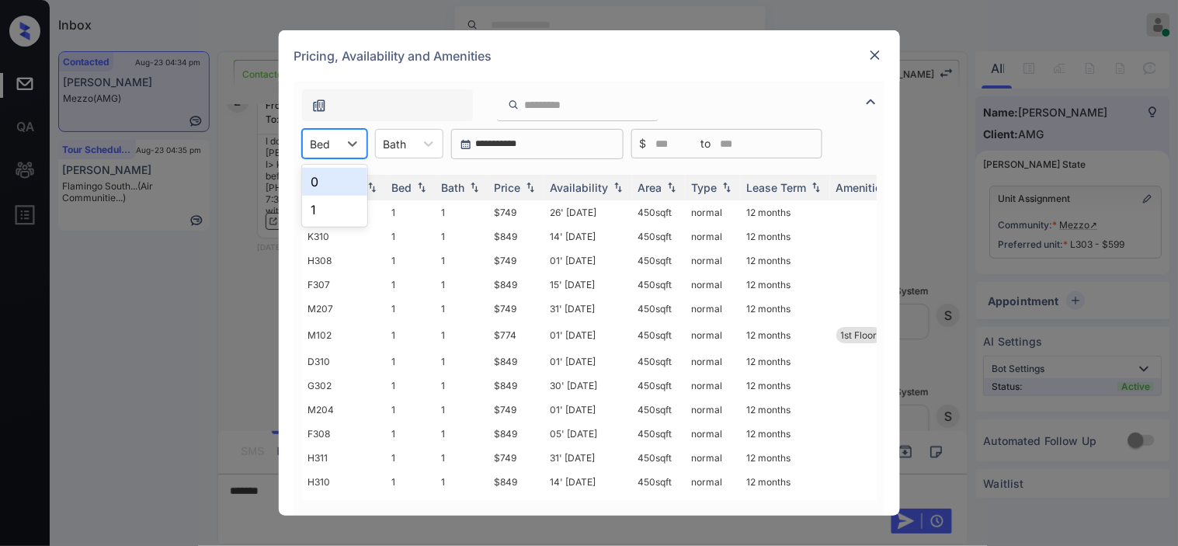
drag, startPoint x: 328, startPoint y: 140, endPoint x: 328, endPoint y: 148, distance: 8.5
click at [328, 144] on div at bounding box center [321, 144] width 20 height 16
click at [324, 183] on div "0" at bounding box center [334, 182] width 65 height 28
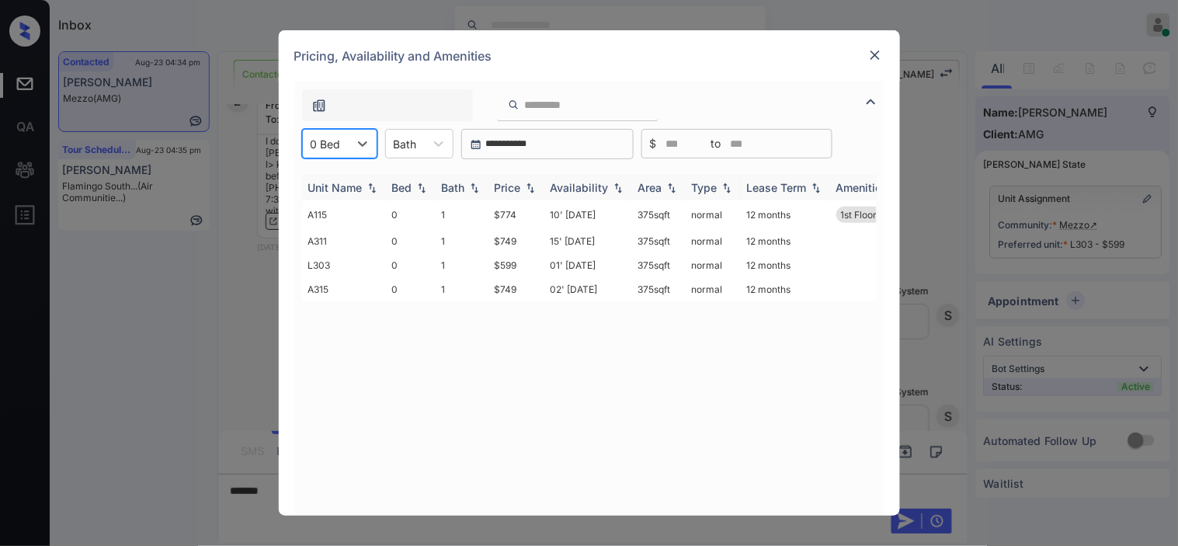
click at [524, 183] on img at bounding box center [531, 187] width 16 height 11
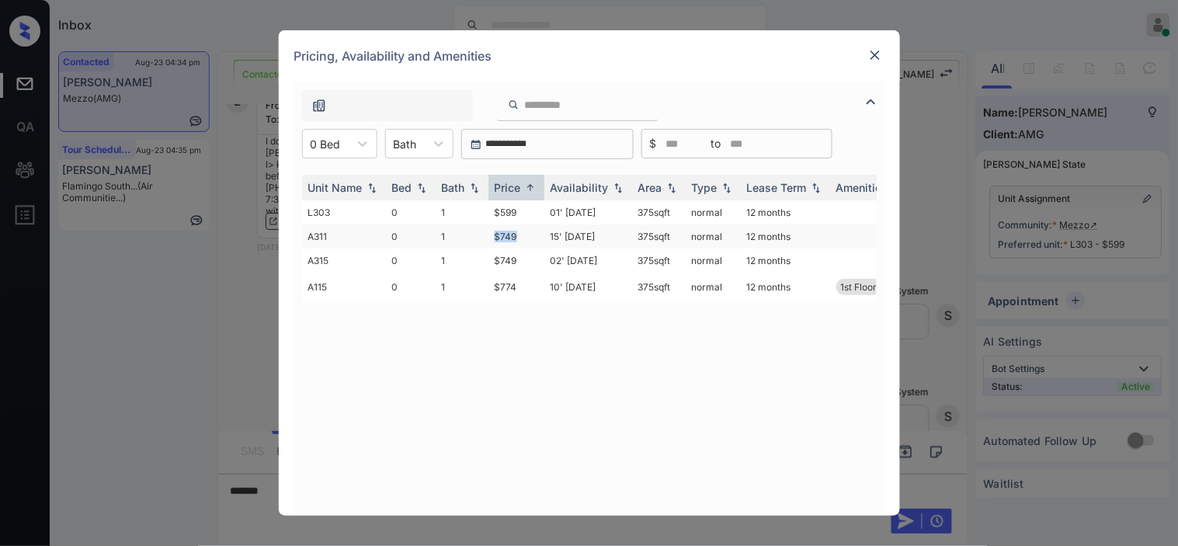
drag, startPoint x: 487, startPoint y: 231, endPoint x: 517, endPoint y: 242, distance: 32.4
click at [517, 242] on tr "A311 0 1 $749 15' Jan 25 375 sqft normal 12 months" at bounding box center [708, 236] width 812 height 24
copy tr "$749"
click at [506, 231] on td "$749" at bounding box center [516, 236] width 56 height 24
click at [867, 57] on img at bounding box center [875, 55] width 16 height 16
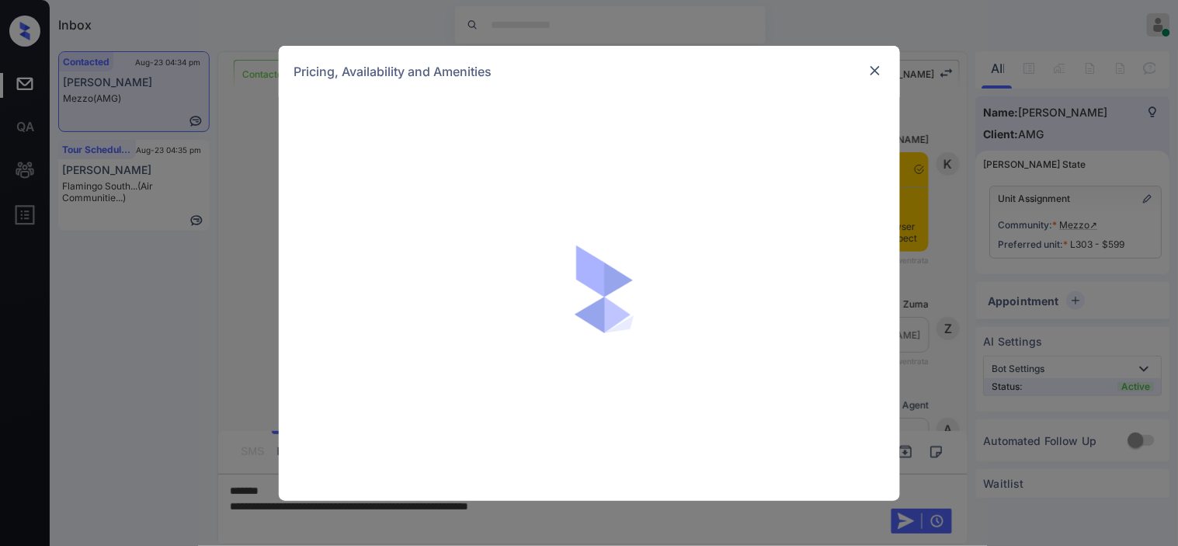
scroll to position [1644, 0]
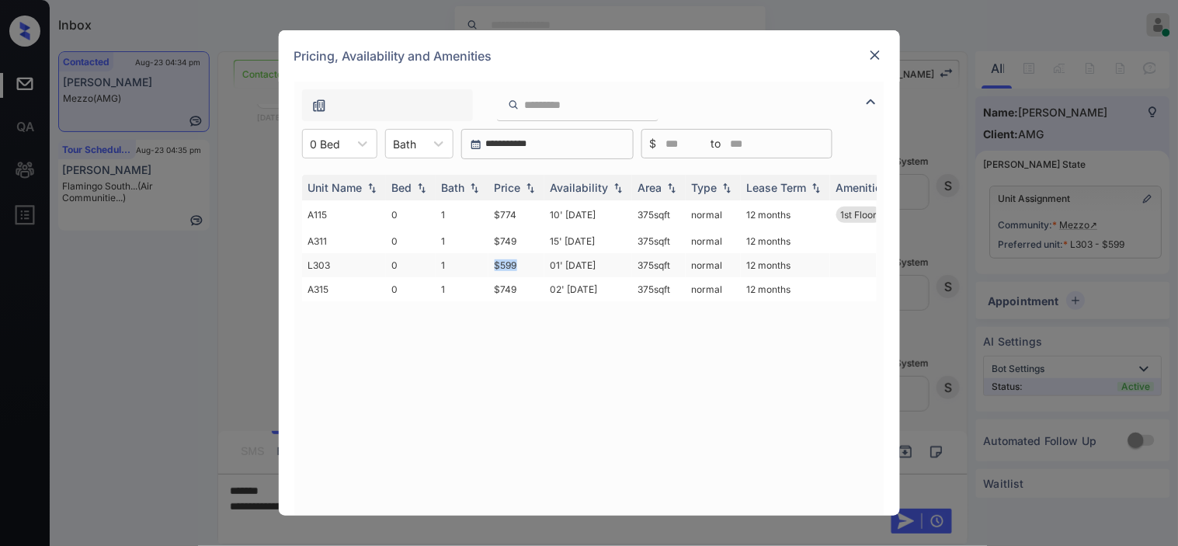
drag, startPoint x: 487, startPoint y: 265, endPoint x: 524, endPoint y: 266, distance: 37.3
click at [524, 266] on tr "L303 0 1 $599 01' Apr 25 375 sqft normal 12 months" at bounding box center [708, 265] width 812 height 24
copy tr "$599"
click at [872, 53] on img at bounding box center [875, 55] width 16 height 16
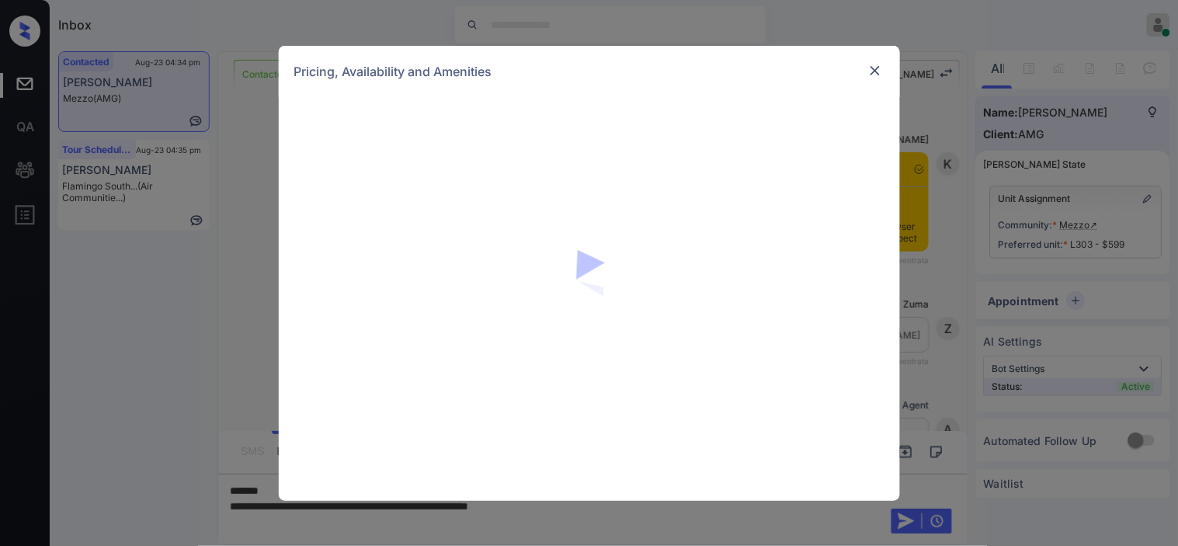
scroll to position [1041, 0]
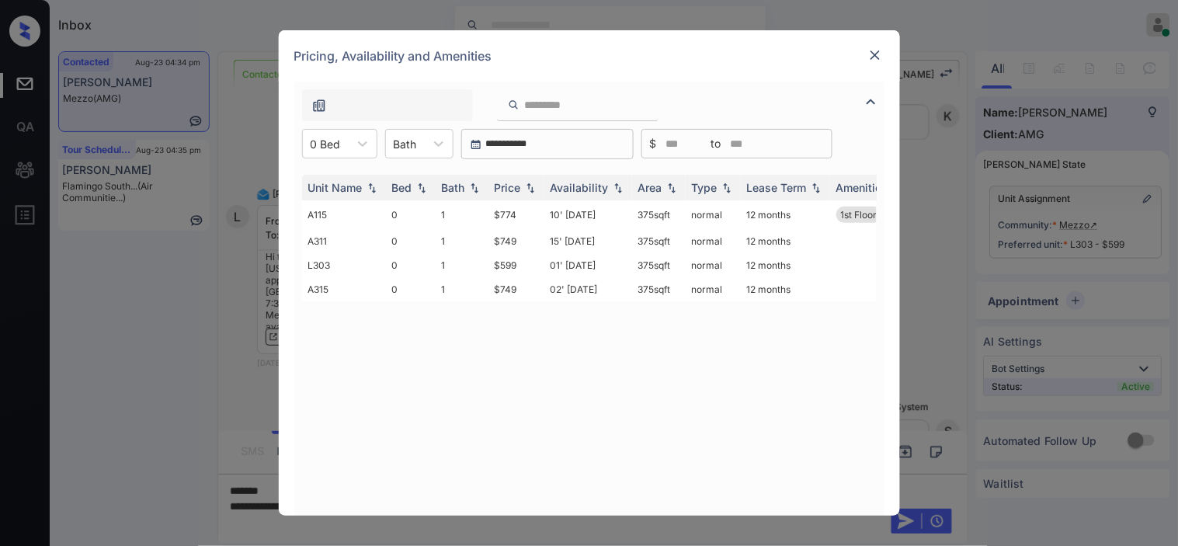
click at [875, 51] on img at bounding box center [875, 55] width 16 height 16
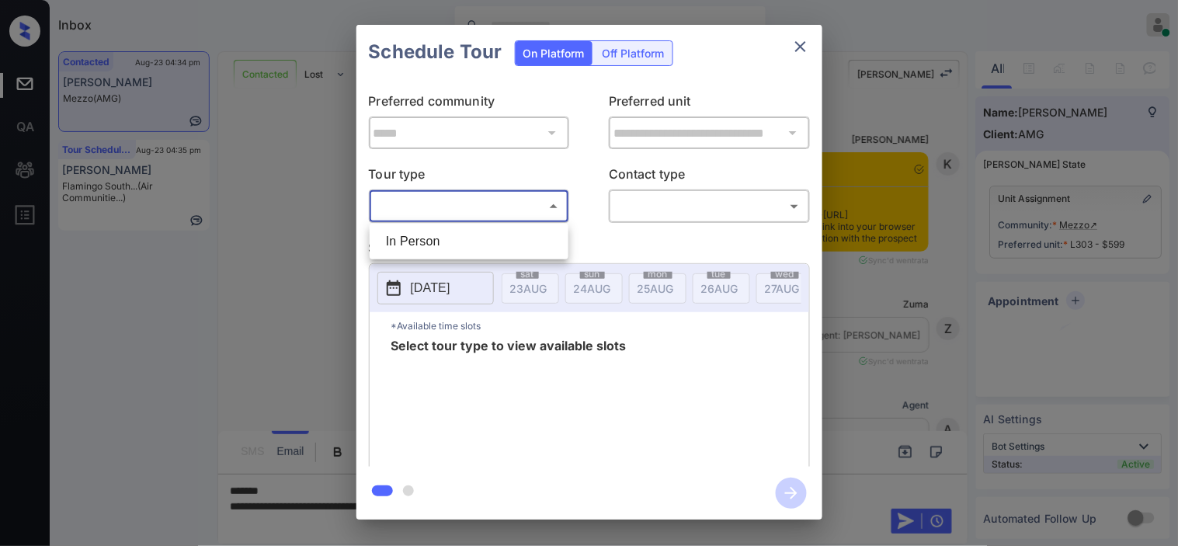
scroll to position [1041, 0]
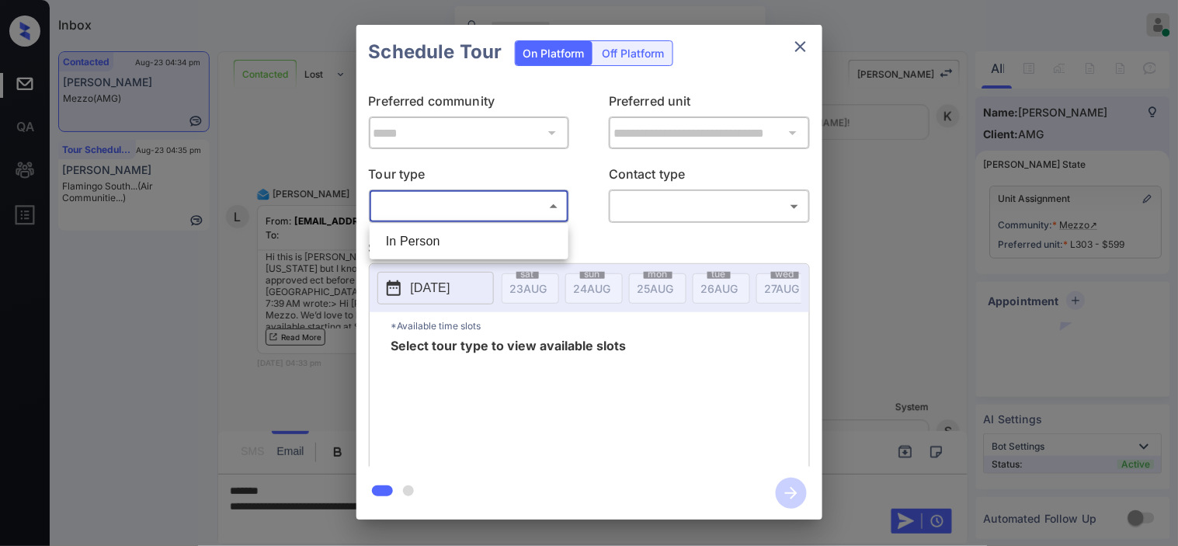
click at [909, 252] on div at bounding box center [589, 273] width 1178 height 546
click at [911, 249] on div at bounding box center [589, 273] width 1178 height 546
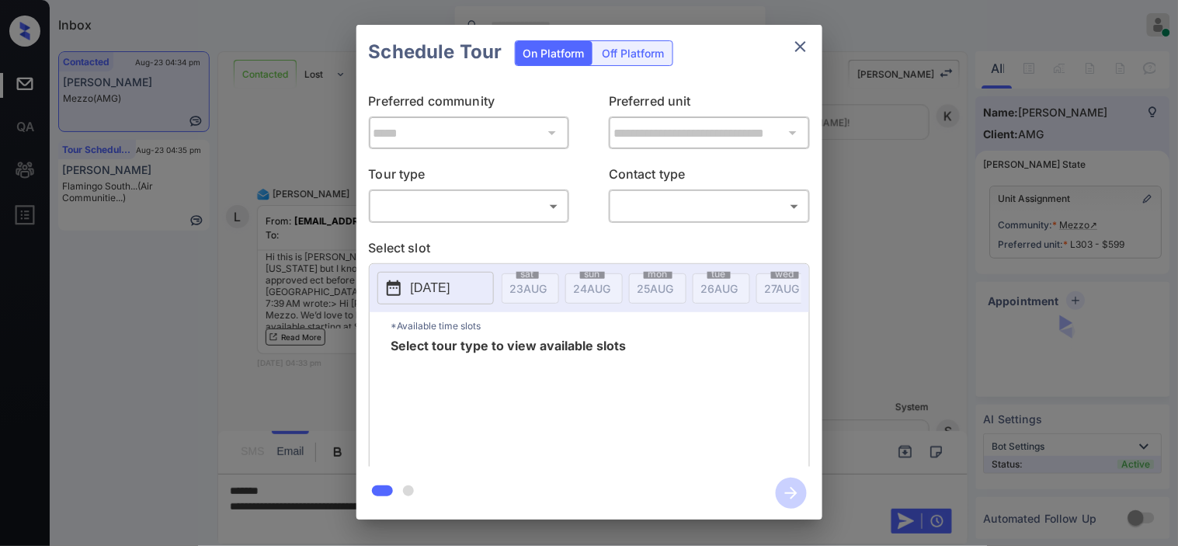
click at [305, 478] on div "**********" at bounding box center [589, 272] width 1178 height 544
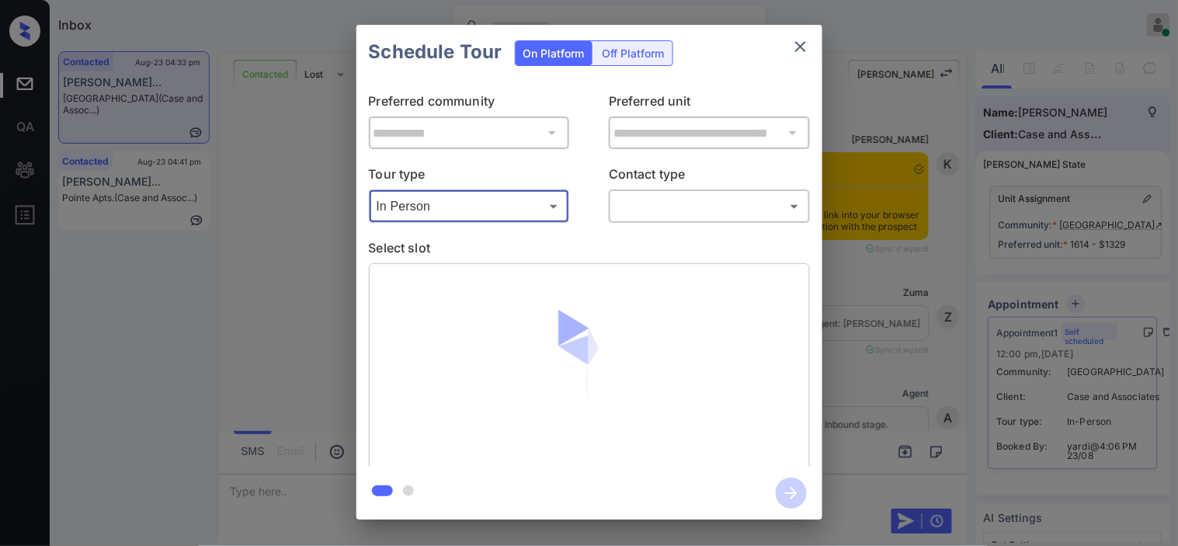
scroll to position [172, 0]
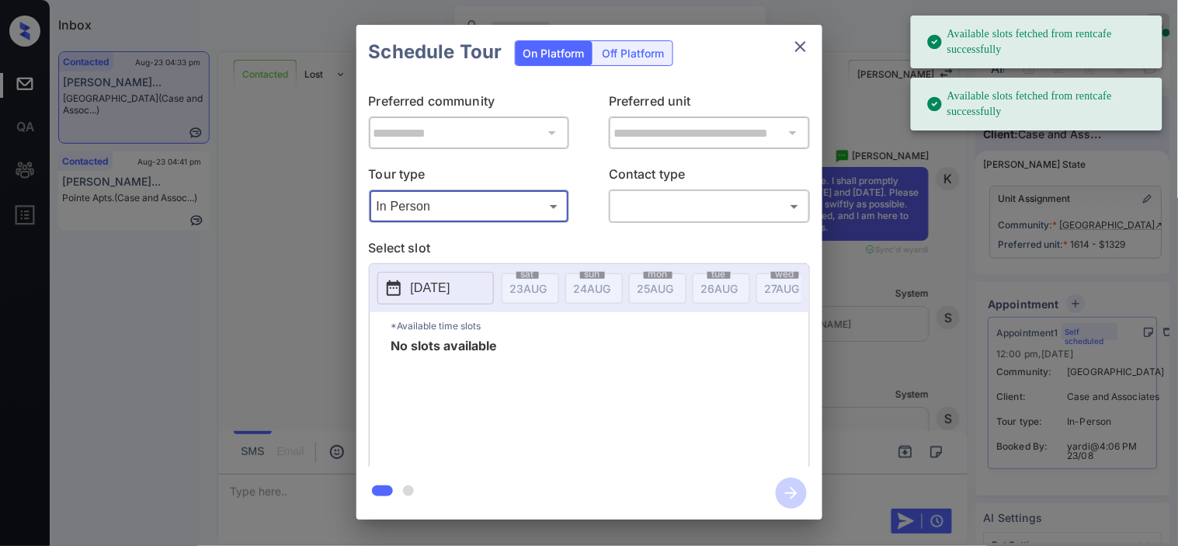
click at [398, 291] on icon at bounding box center [393, 288] width 19 height 19
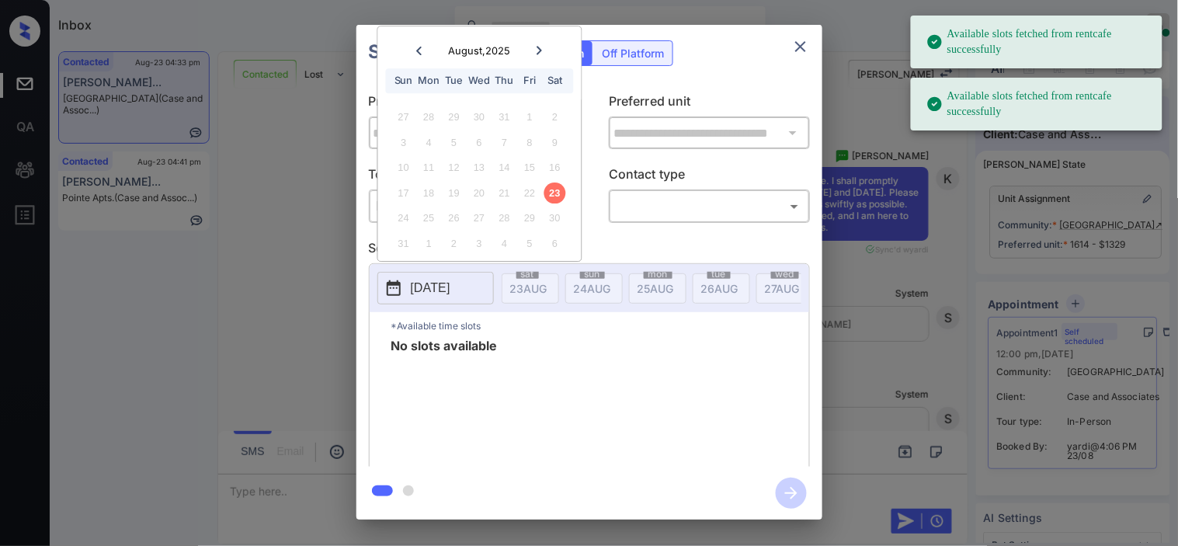
click at [536, 54] on div at bounding box center [539, 50] width 21 height 19
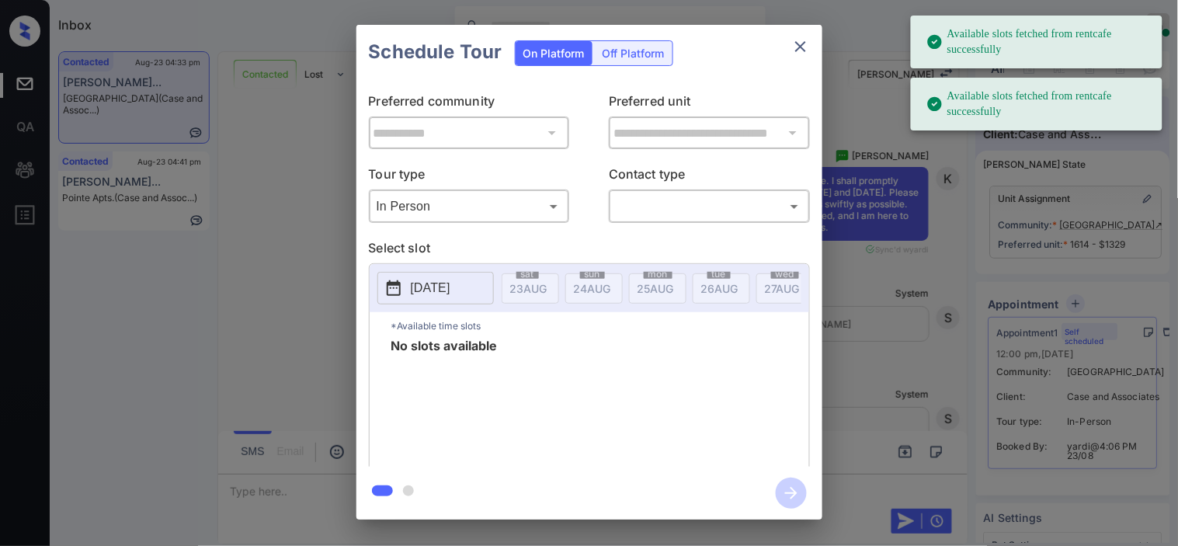
click at [337, 120] on div "**********" at bounding box center [589, 272] width 1178 height 544
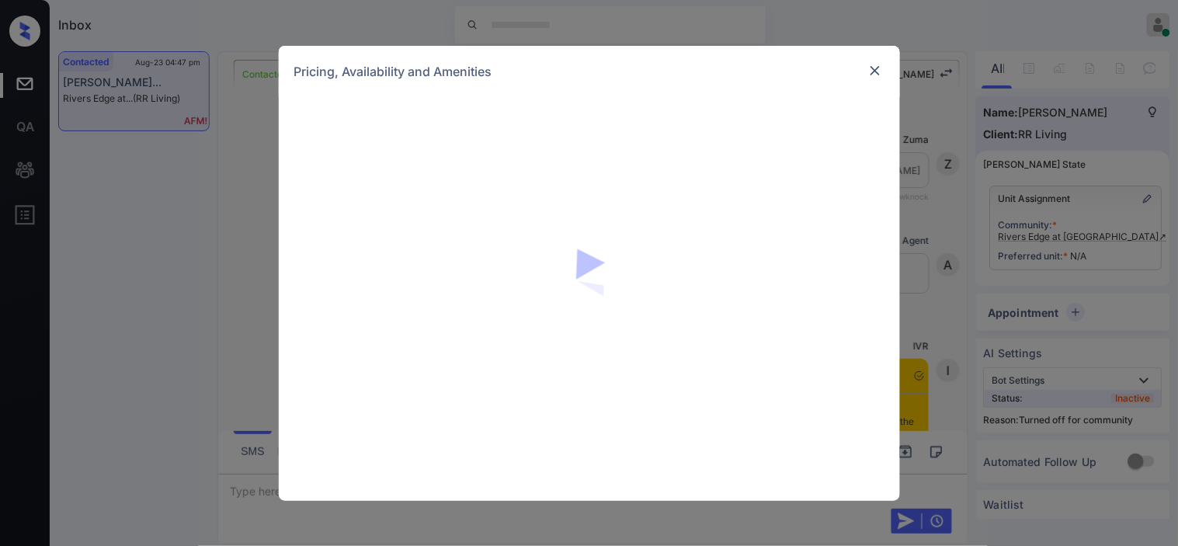
scroll to position [2751, 0]
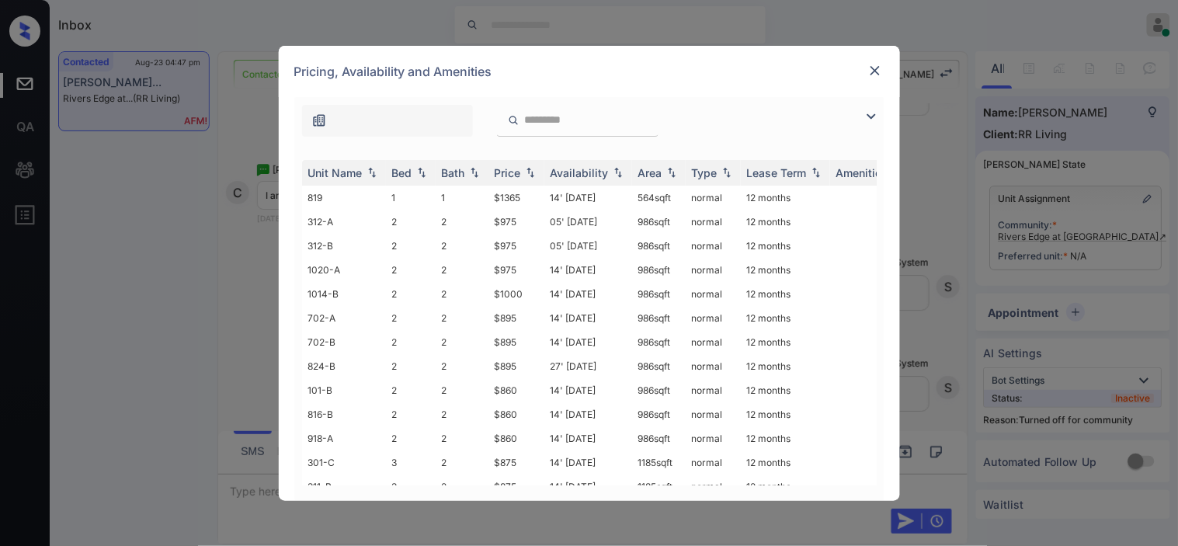
click at [884, 115] on div "**********" at bounding box center [589, 299] width 621 height 404
click at [835, 120] on div at bounding box center [589, 117] width 590 height 40
click at [860, 113] on div at bounding box center [589, 117] width 590 height 40
click at [864, 114] on img at bounding box center [871, 116] width 19 height 19
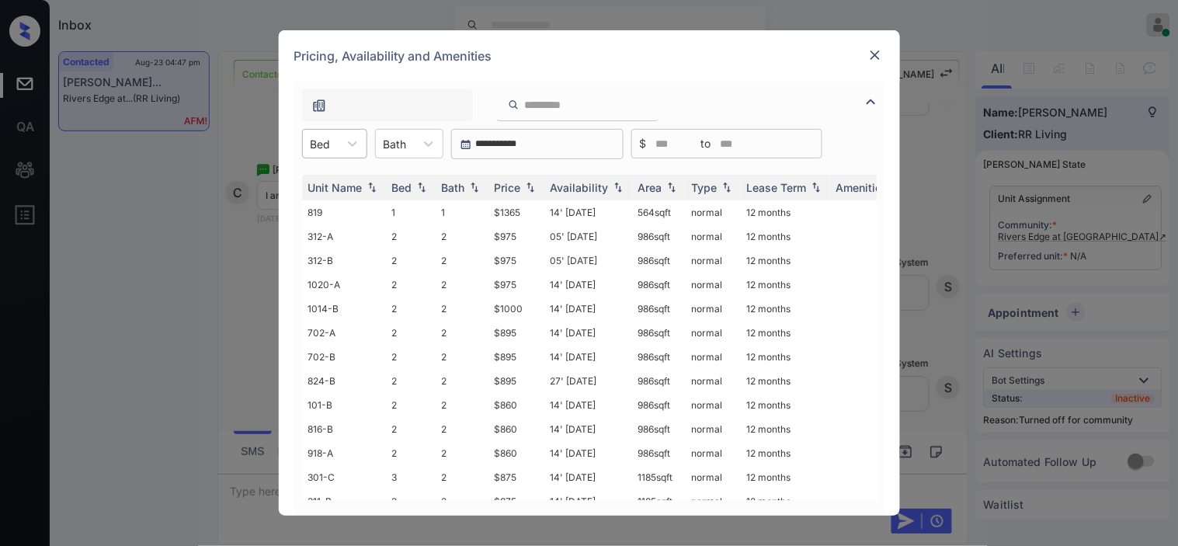
click at [325, 137] on div at bounding box center [321, 144] width 20 height 16
click at [335, 186] on div "1" at bounding box center [334, 182] width 65 height 28
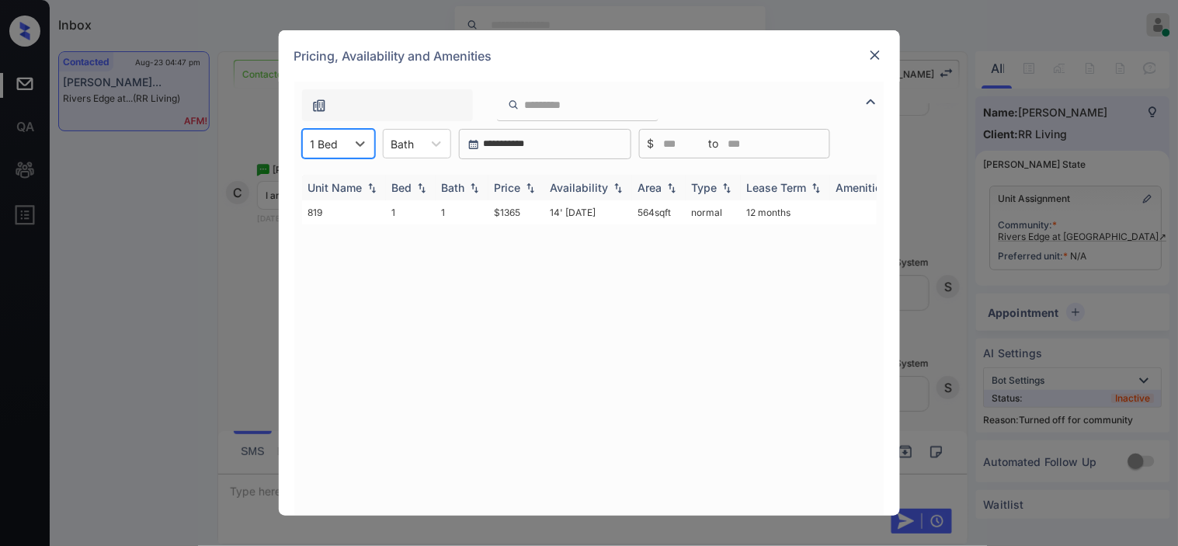
click at [513, 185] on div "Price" at bounding box center [508, 187] width 26 height 13
drag, startPoint x: 528, startPoint y: 212, endPoint x: 539, endPoint y: 211, distance: 10.9
click at [539, 211] on td "$1365" at bounding box center [516, 212] width 56 height 24
copy td "$1365"
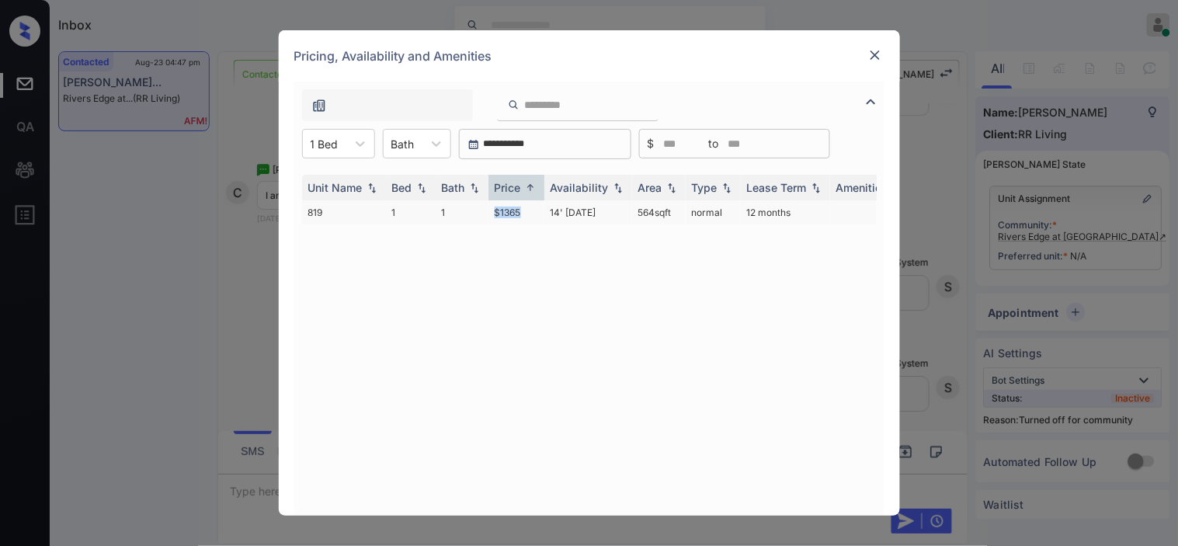
click at [511, 212] on td "$1365" at bounding box center [516, 212] width 56 height 24
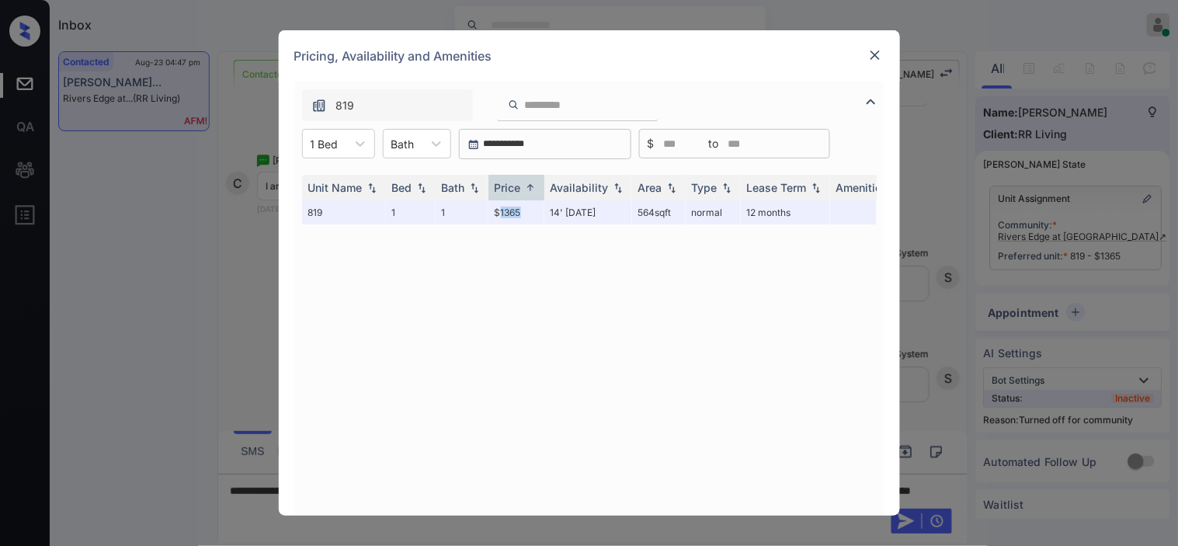
click at [878, 53] on img at bounding box center [875, 55] width 16 height 16
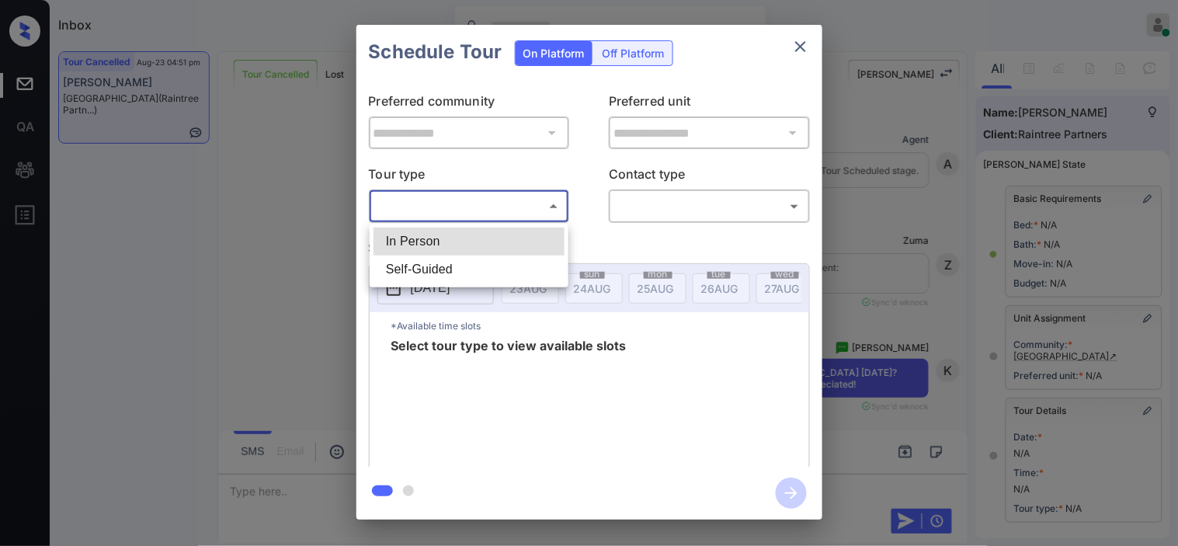
scroll to position [221, 0]
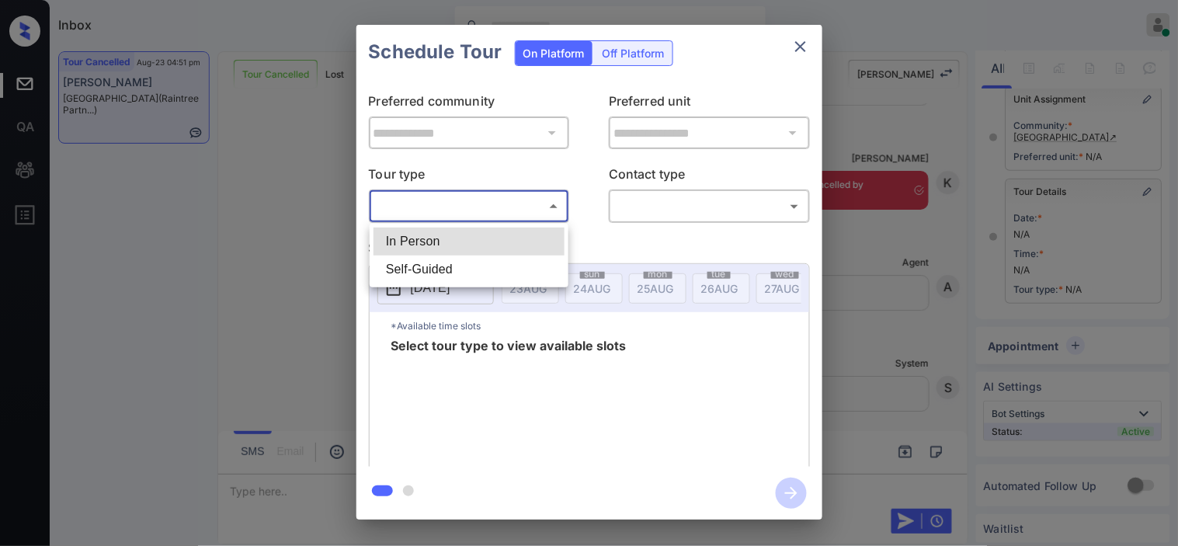
click at [446, 230] on li "In Person" at bounding box center [469, 242] width 191 height 28
type input "********"
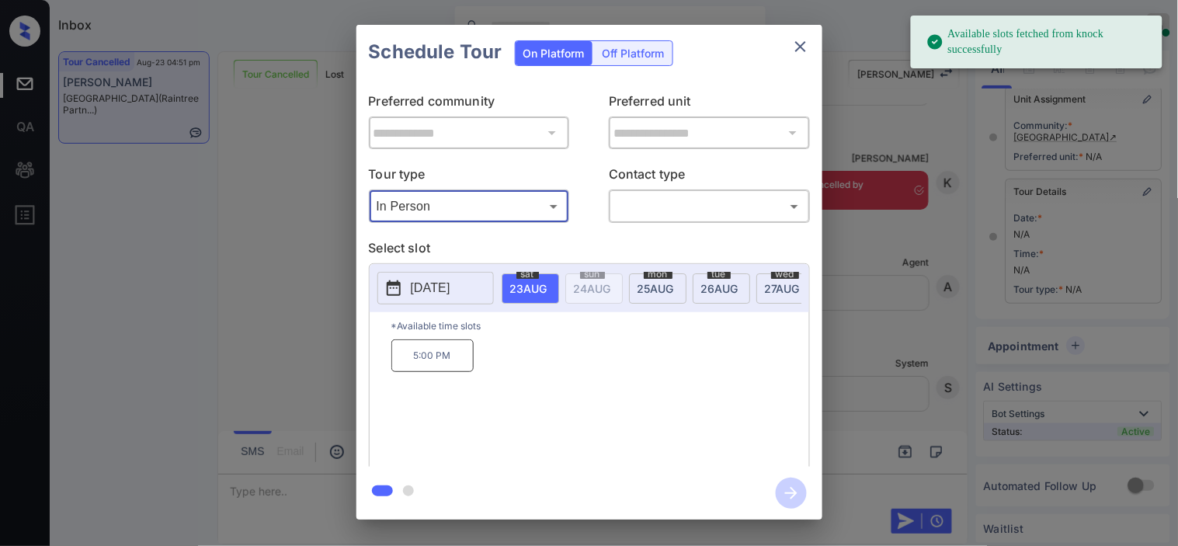
click at [547, 291] on span "[DATE]" at bounding box center [528, 288] width 37 height 13
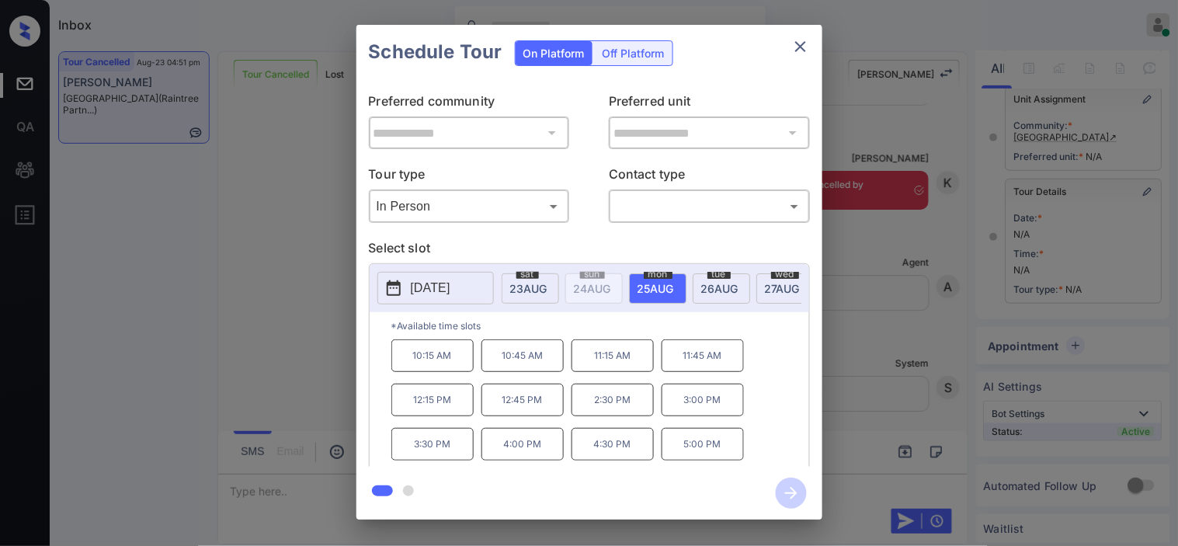
click at [249, 286] on div "**********" at bounding box center [589, 272] width 1178 height 544
